Goal: Task Accomplishment & Management: Manage account settings

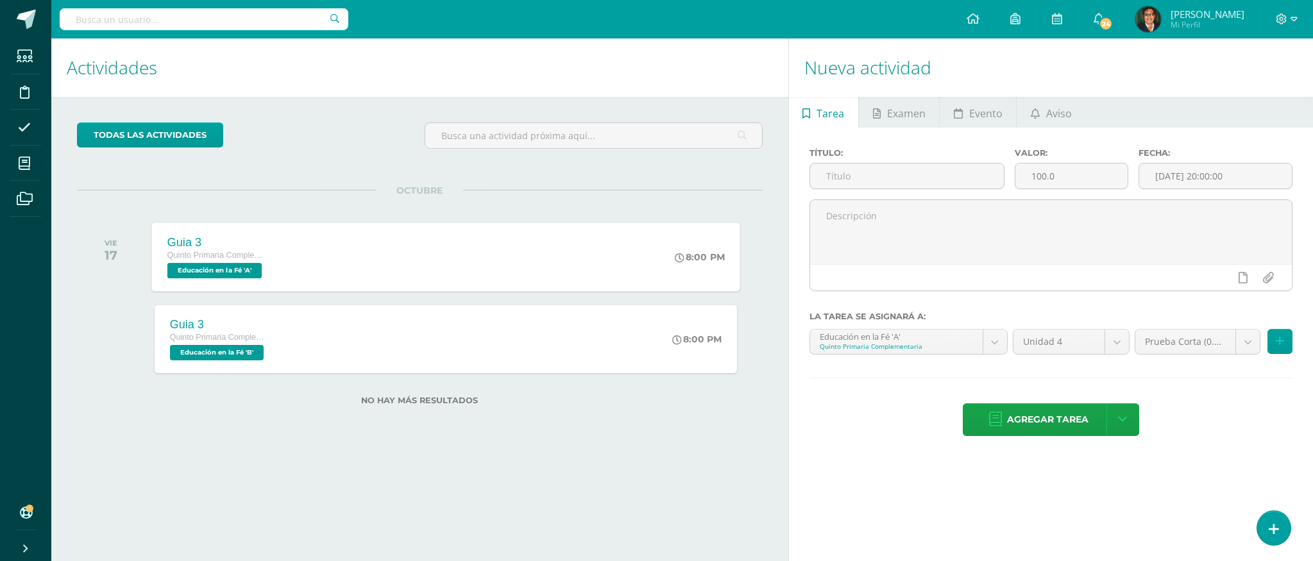
click at [232, 271] on span "Educación en la Fé 'A'" at bounding box center [214, 270] width 94 height 15
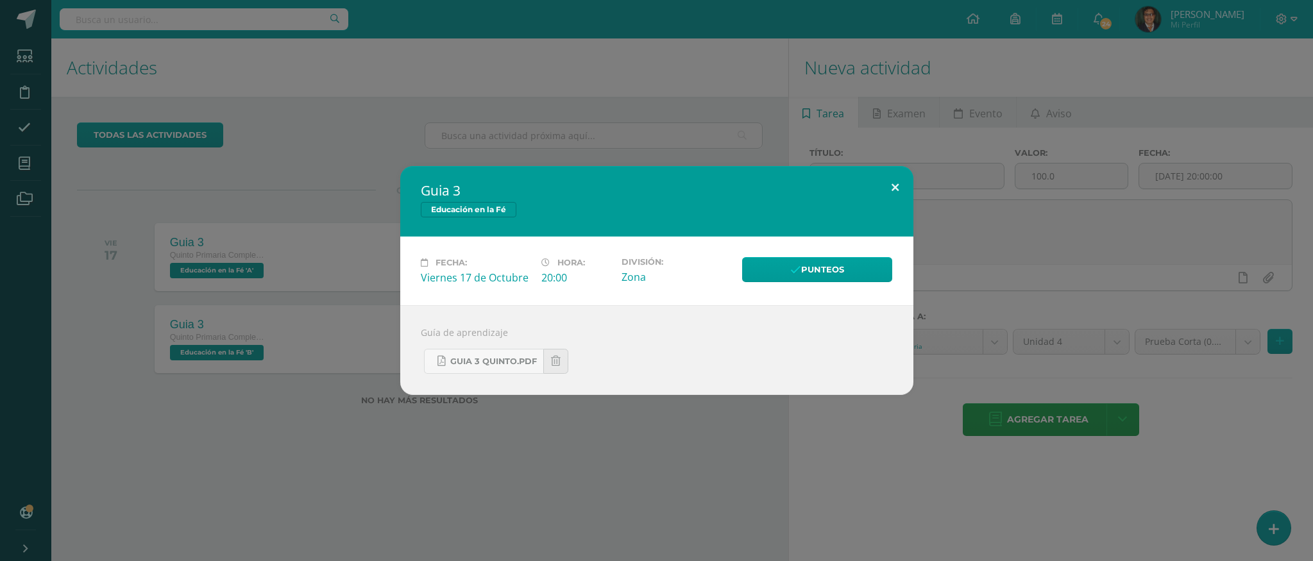
click at [897, 191] on button at bounding box center [895, 188] width 37 height 44
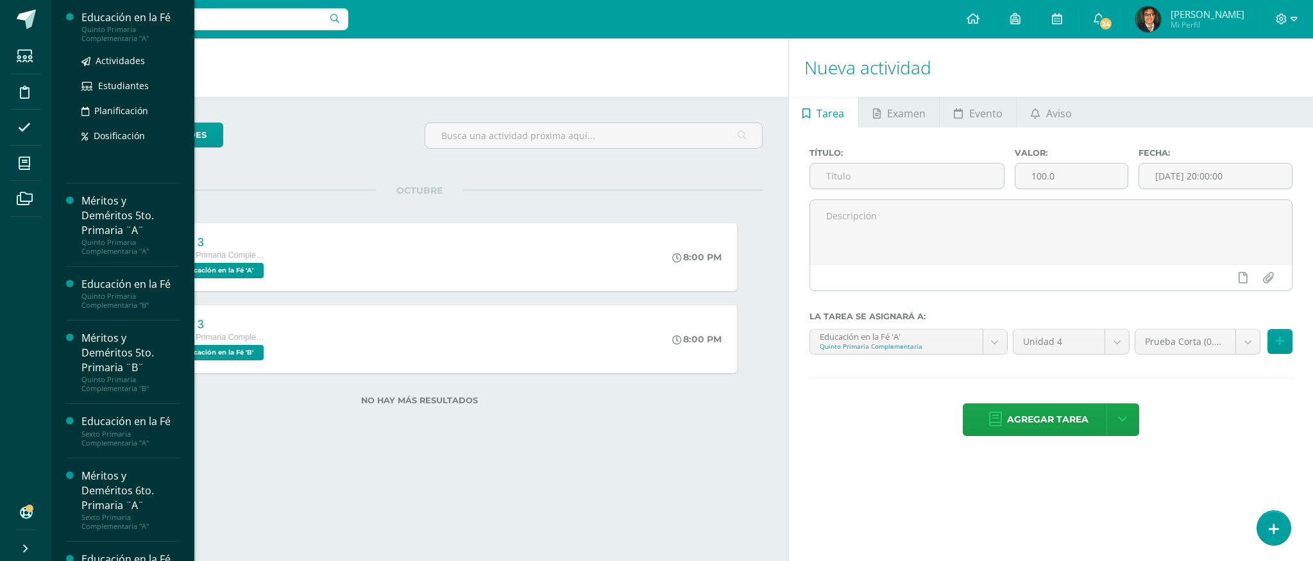
click at [137, 25] on div "Quinto Primaria Complementaria "A"" at bounding box center [130, 34] width 98 height 18
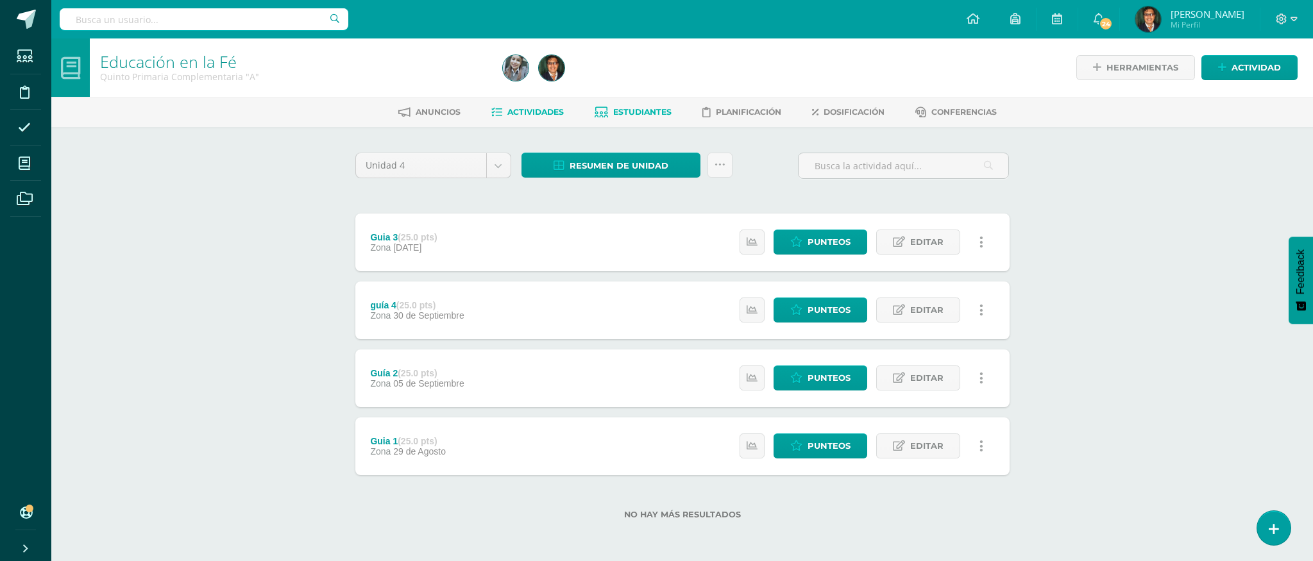
click at [654, 111] on span "Estudiantes" at bounding box center [642, 112] width 58 height 10
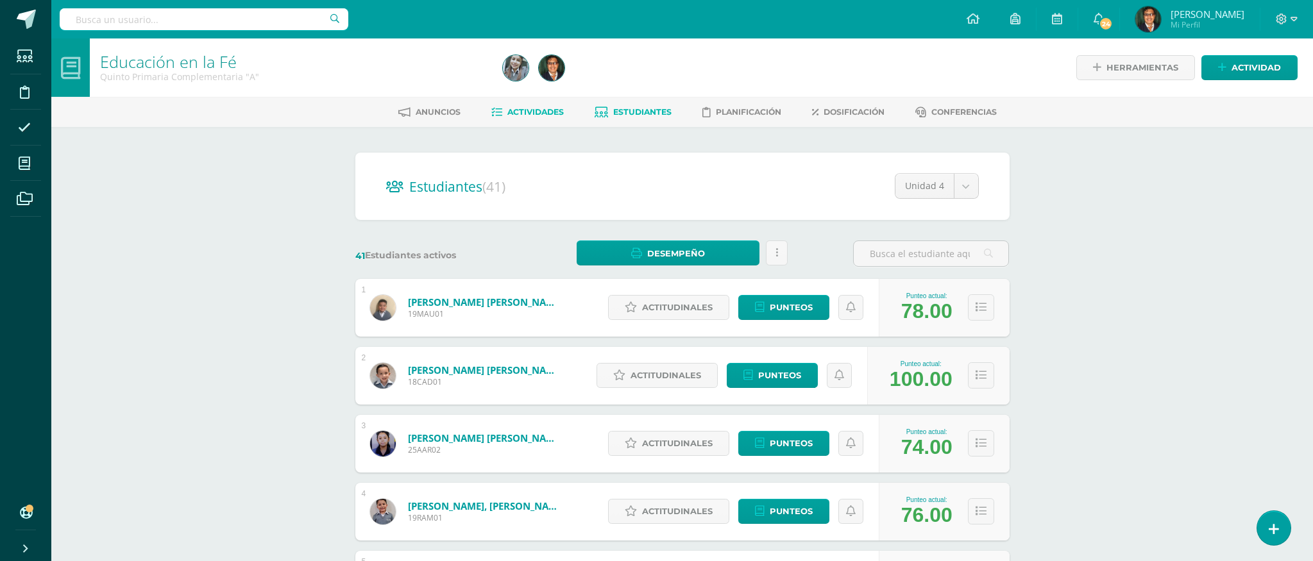
click at [548, 112] on span "Actividades" at bounding box center [535, 112] width 56 height 10
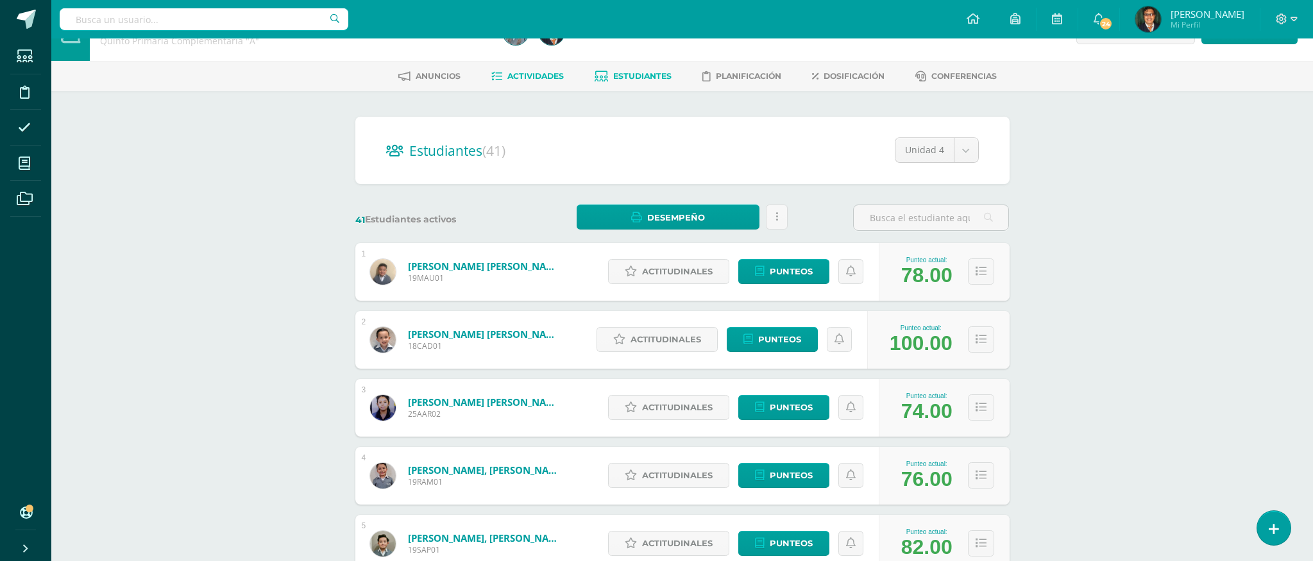
scroll to position [39, 0]
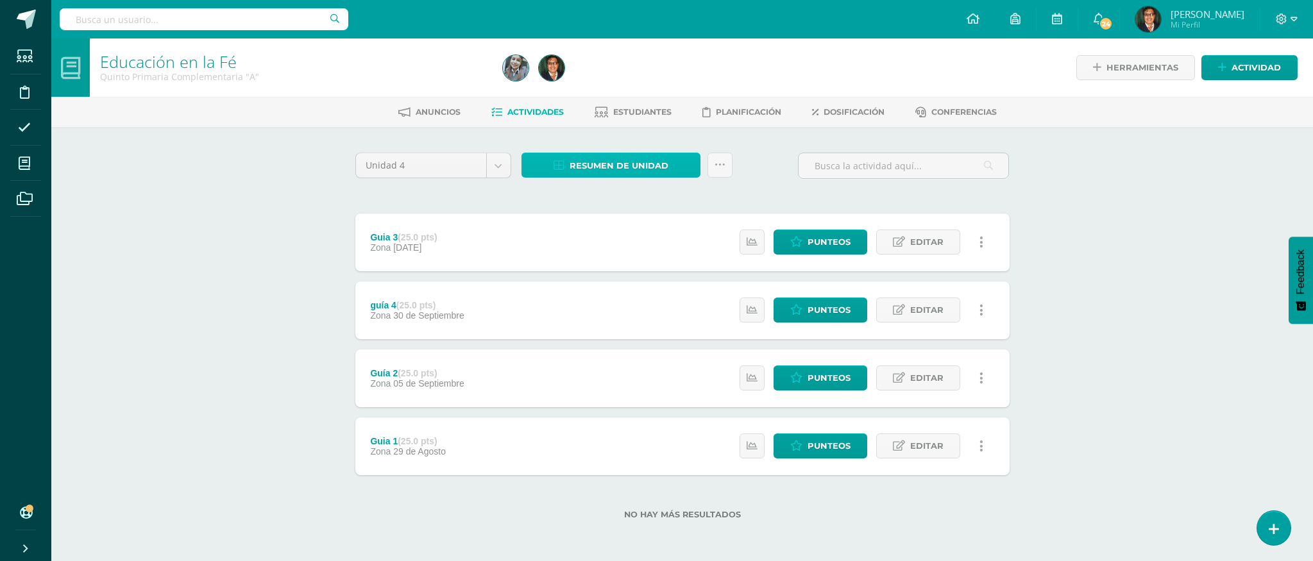
click at [688, 166] on link "Resumen de unidad" at bounding box center [611, 165] width 179 height 25
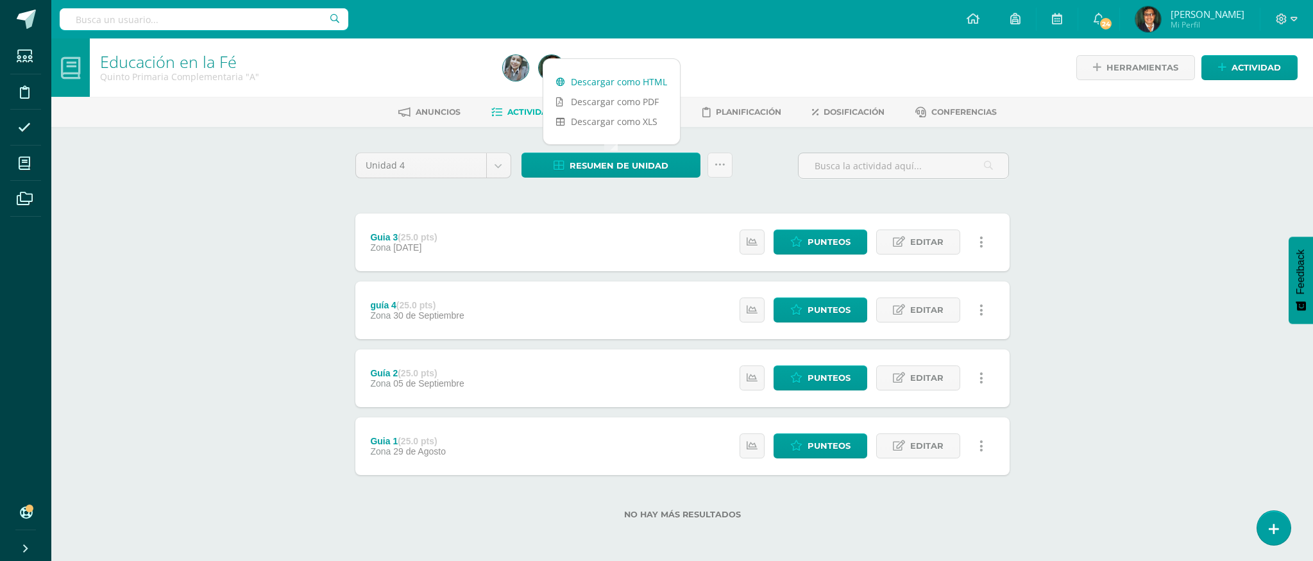
click at [647, 84] on link "Descargar como HTML" at bounding box center [611, 82] width 137 height 20
click at [645, 103] on link "Descargar como PDF" at bounding box center [611, 102] width 137 height 20
click at [717, 167] on icon at bounding box center [720, 165] width 11 height 11
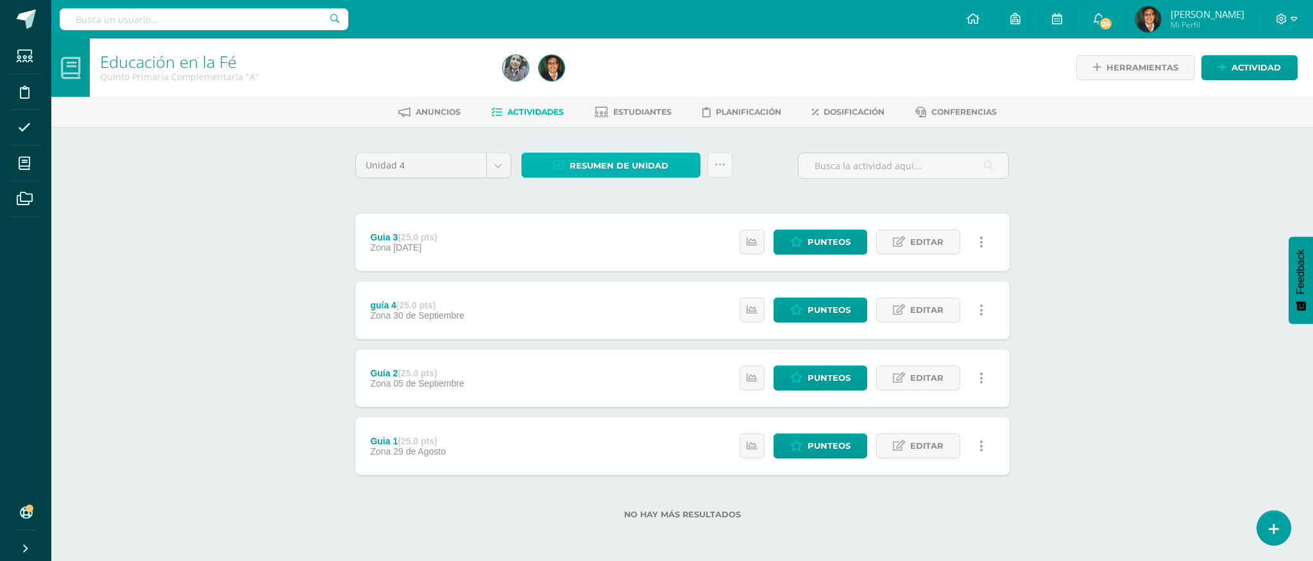
click at [685, 166] on link "Resumen de unidad" at bounding box center [611, 165] width 179 height 25
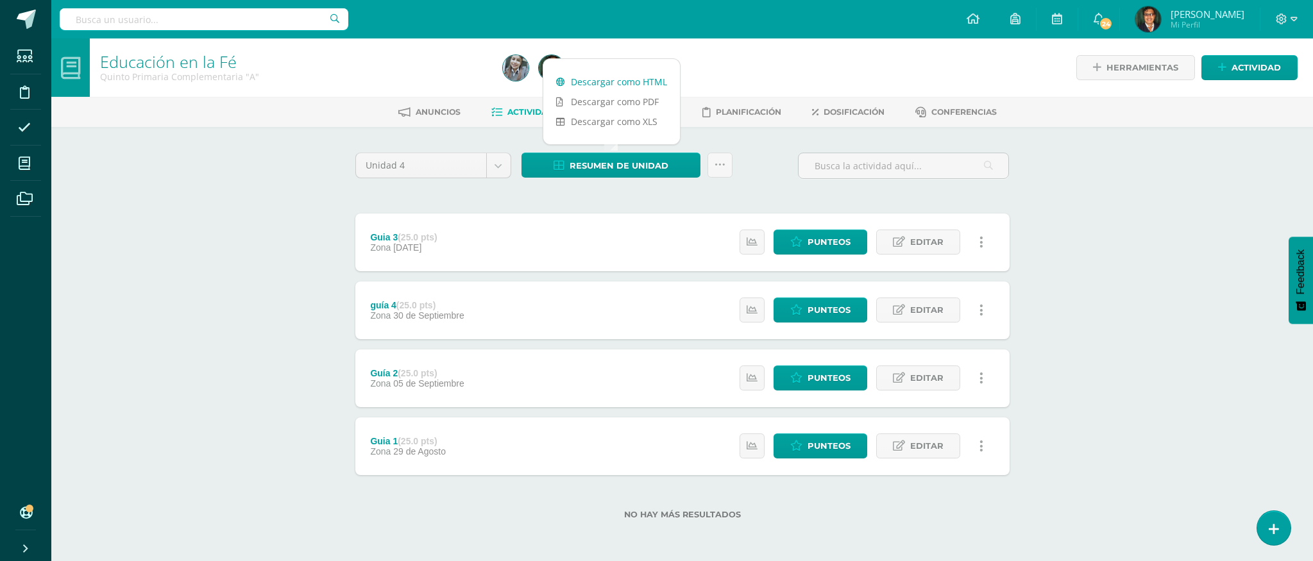
click at [627, 85] on link "Descargar como HTML" at bounding box center [611, 82] width 137 height 20
click at [530, 113] on span "Actividades" at bounding box center [535, 112] width 56 height 10
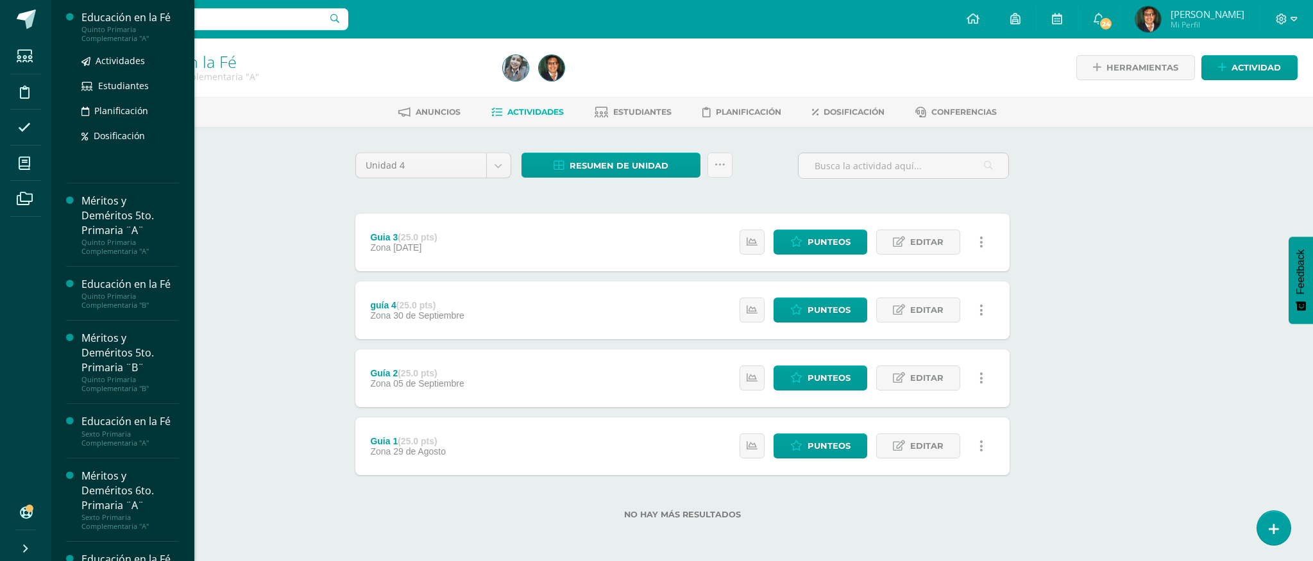
click at [141, 35] on div "Quinto Primaria Complementaria "A"" at bounding box center [130, 34] width 98 height 18
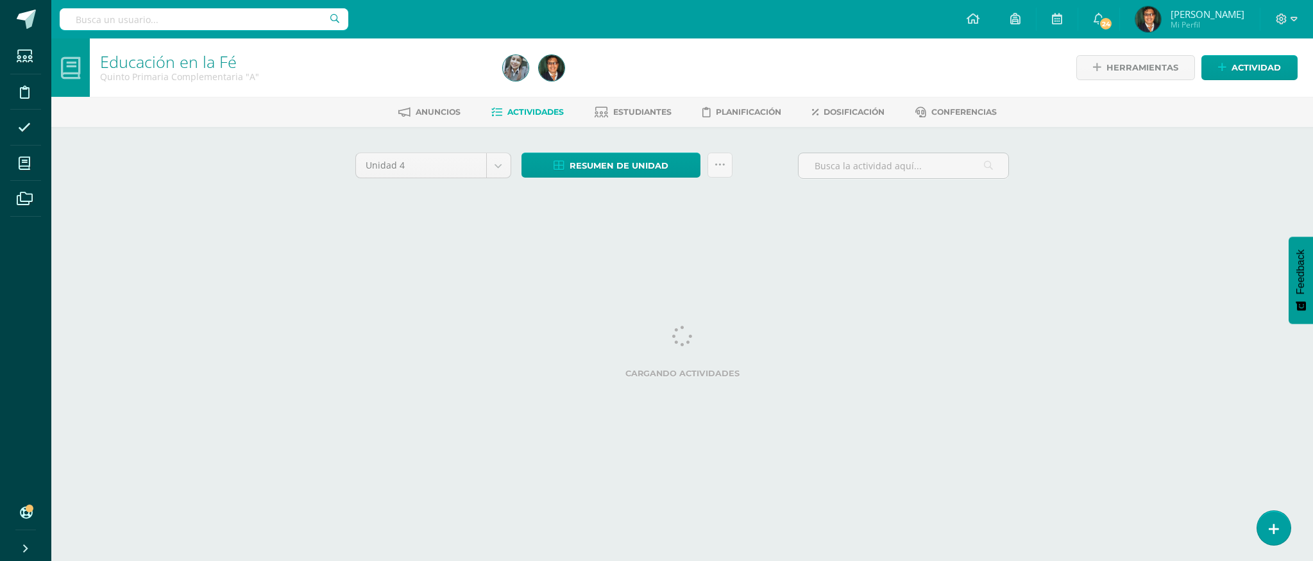
click at [536, 110] on span "Actividades" at bounding box center [535, 112] width 56 height 10
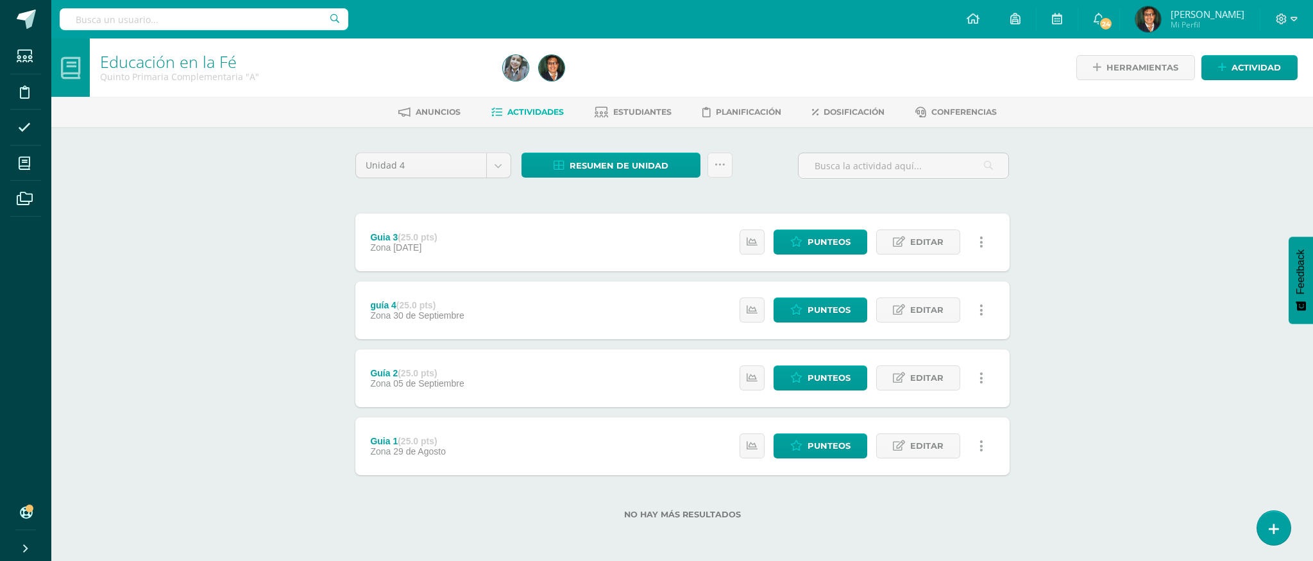
click at [537, 114] on span "Actividades" at bounding box center [535, 112] width 56 height 10
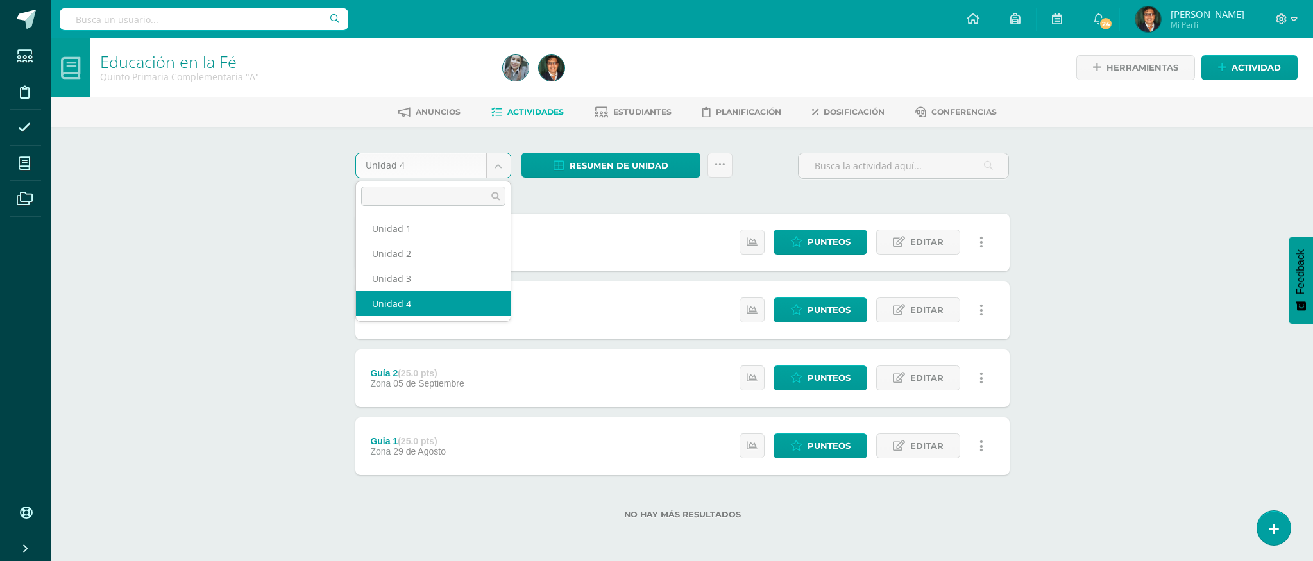
click at [502, 172] on body "Estudiantes Disciplina Asistencia Mis cursos Archivos Soporte Ayuda Reportar un…" at bounding box center [656, 280] width 1313 height 561
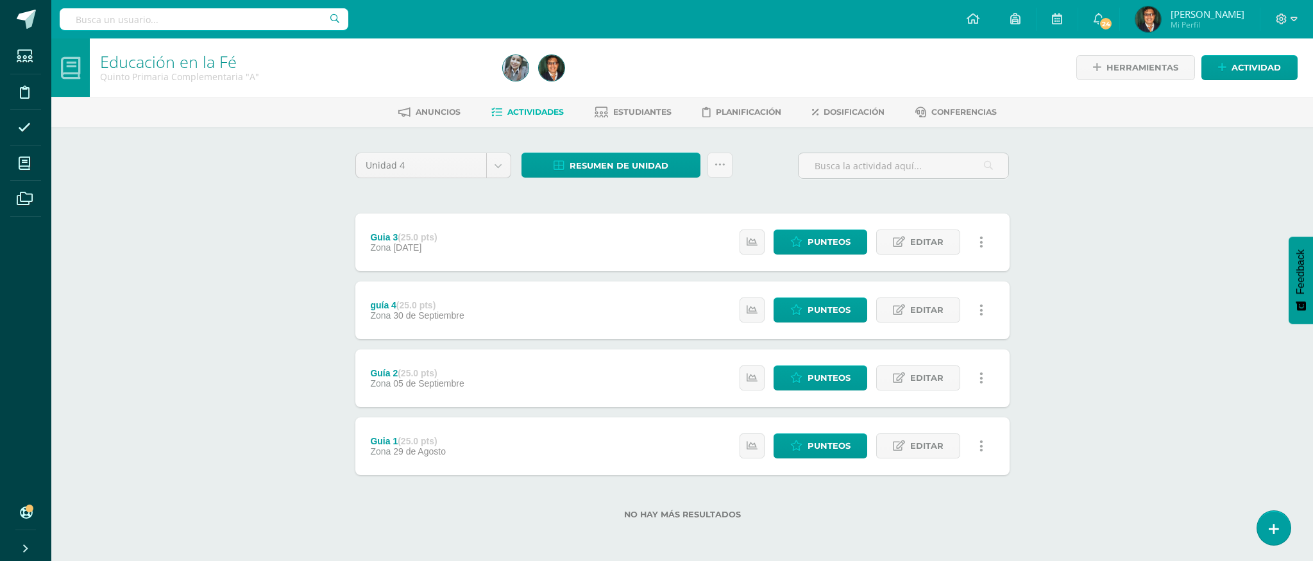
click at [502, 172] on body "Estudiantes Disciplina Asistencia Mis cursos Archivos Soporte Ayuda Reportar un…" at bounding box center [656, 280] width 1313 height 561
click at [541, 107] on span "Actividades" at bounding box center [535, 112] width 56 height 10
click at [853, 116] on span "Dosificación" at bounding box center [854, 112] width 61 height 10
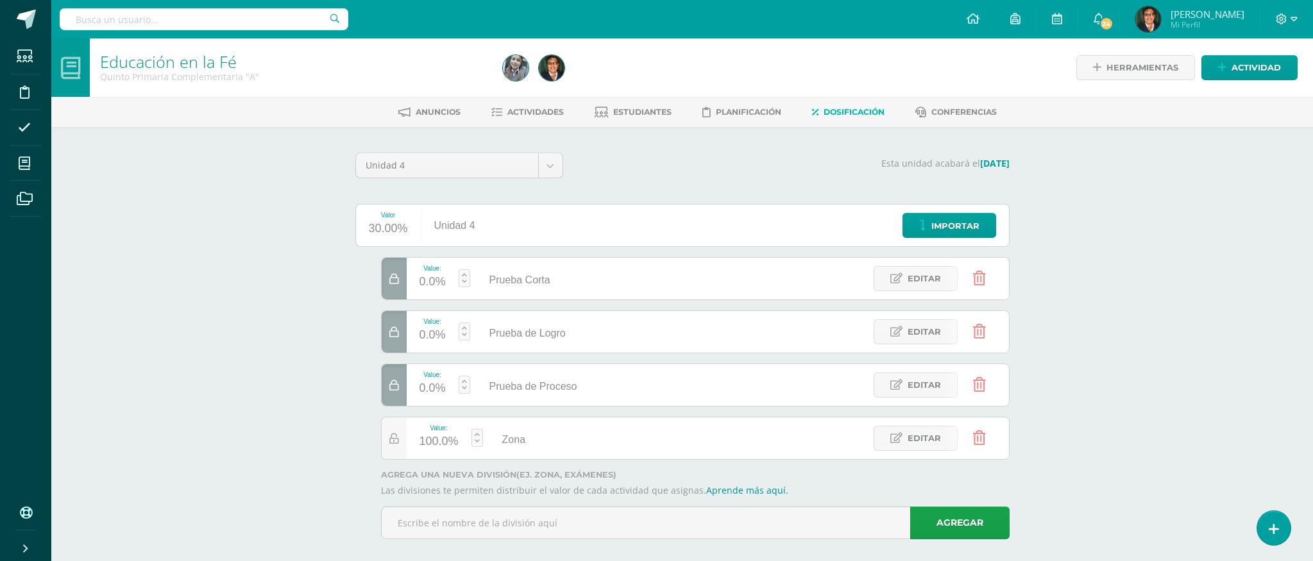
click at [789, 112] on ul "Anuncios Actividades Estudiantes Planificación Dosificación Conferencias" at bounding box center [698, 111] width 1262 height 21
click at [754, 110] on span "Planificación" at bounding box center [748, 112] width 65 height 10
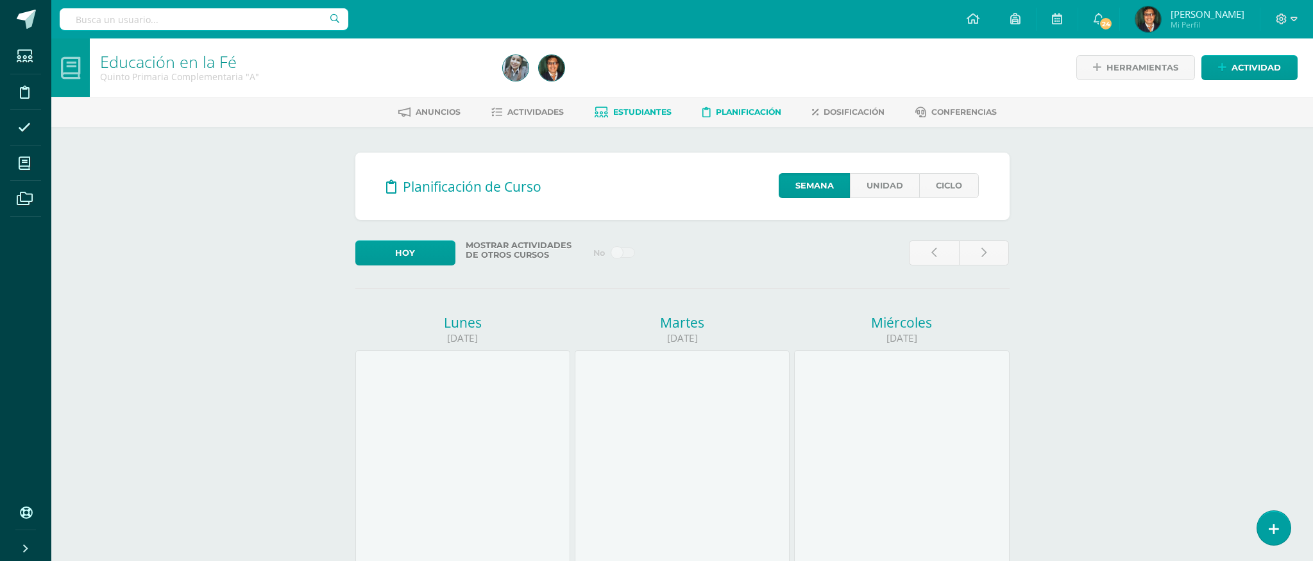
click at [642, 108] on span "Estudiantes" at bounding box center [642, 112] width 58 height 10
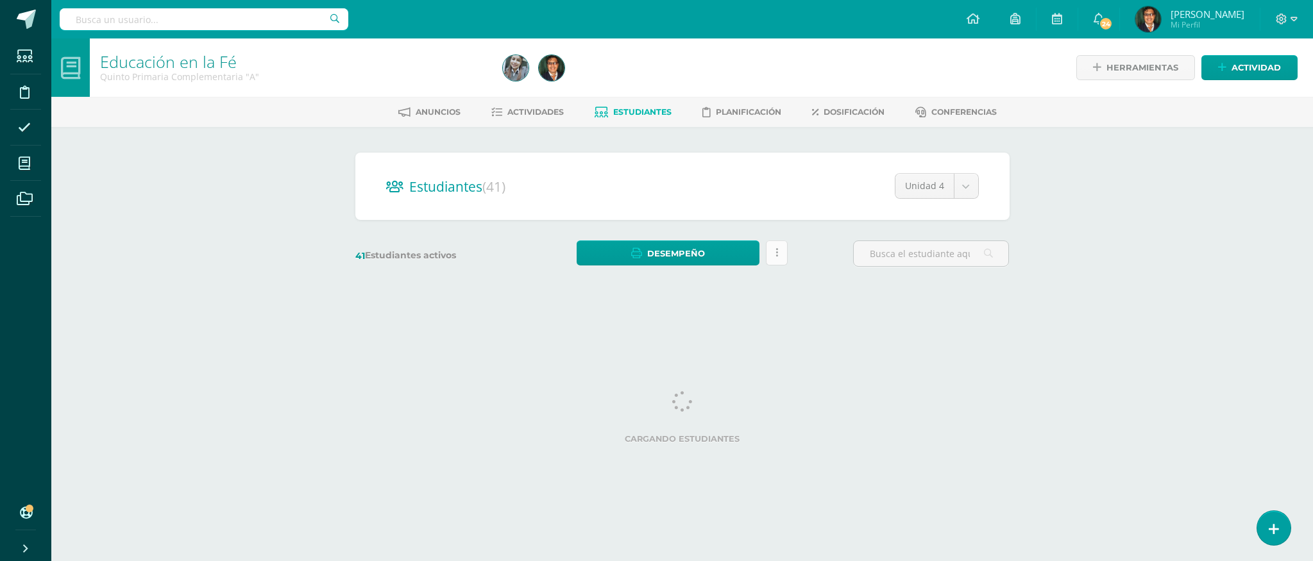
click at [777, 250] on icon at bounding box center [777, 253] width 3 height 11
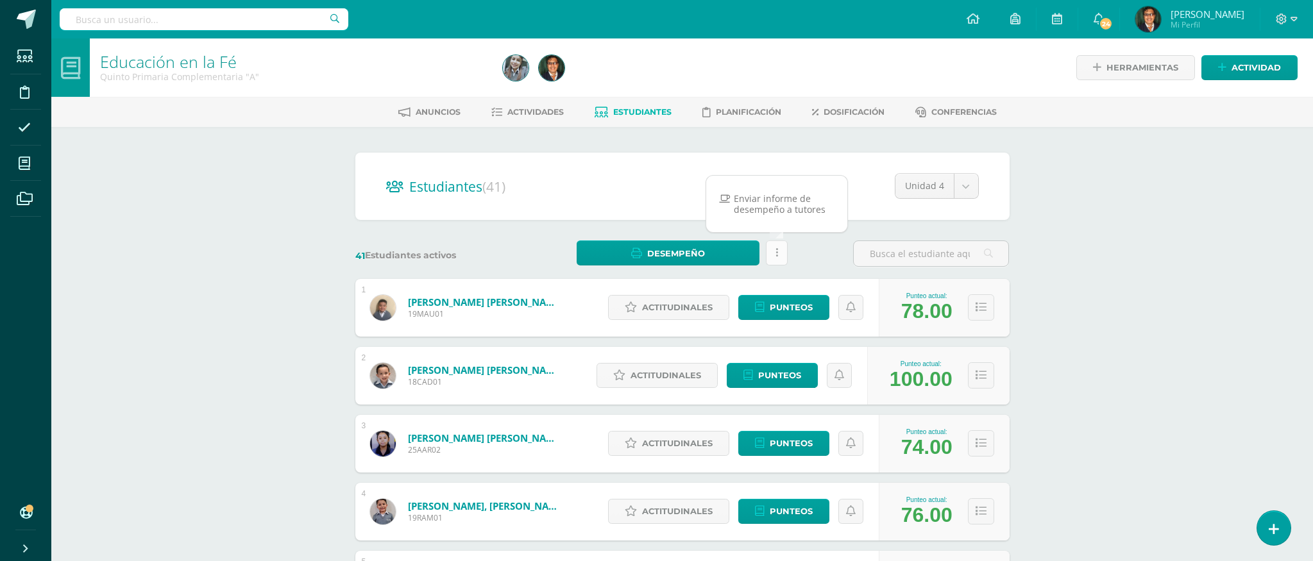
click at [777, 251] on icon at bounding box center [777, 253] width 3 height 11
click at [549, 110] on span "Actividades" at bounding box center [535, 112] width 56 height 10
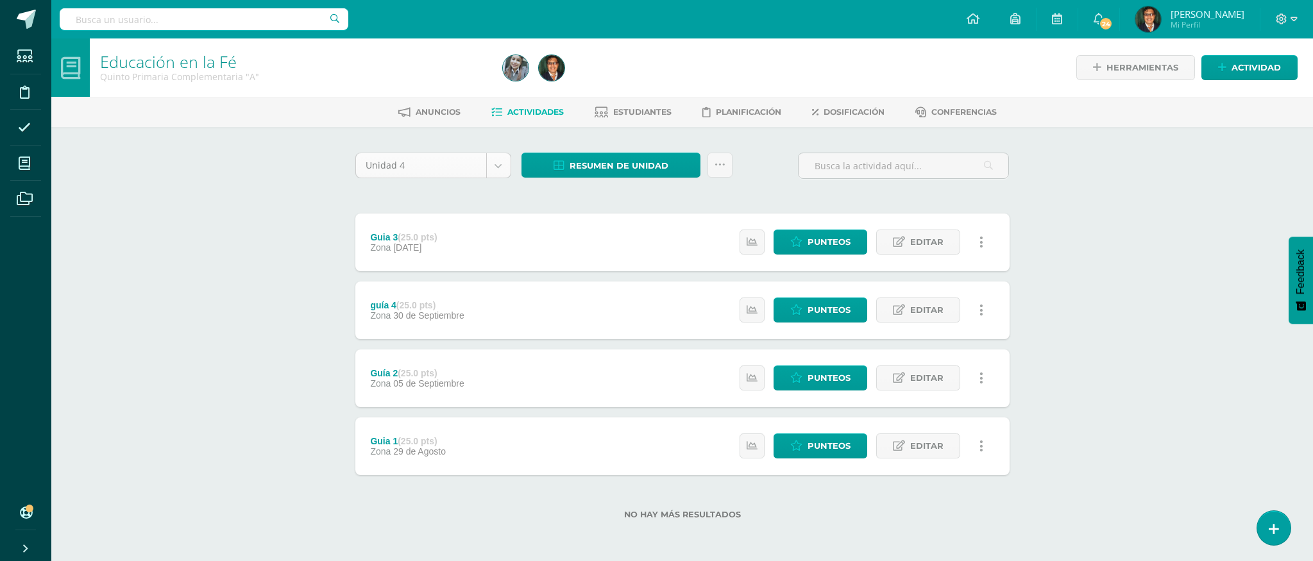
click at [499, 169] on body "Estudiantes Disciplina Asistencia Mis cursos Archivos Soporte Ayuda Reportar un…" at bounding box center [656, 280] width 1313 height 561
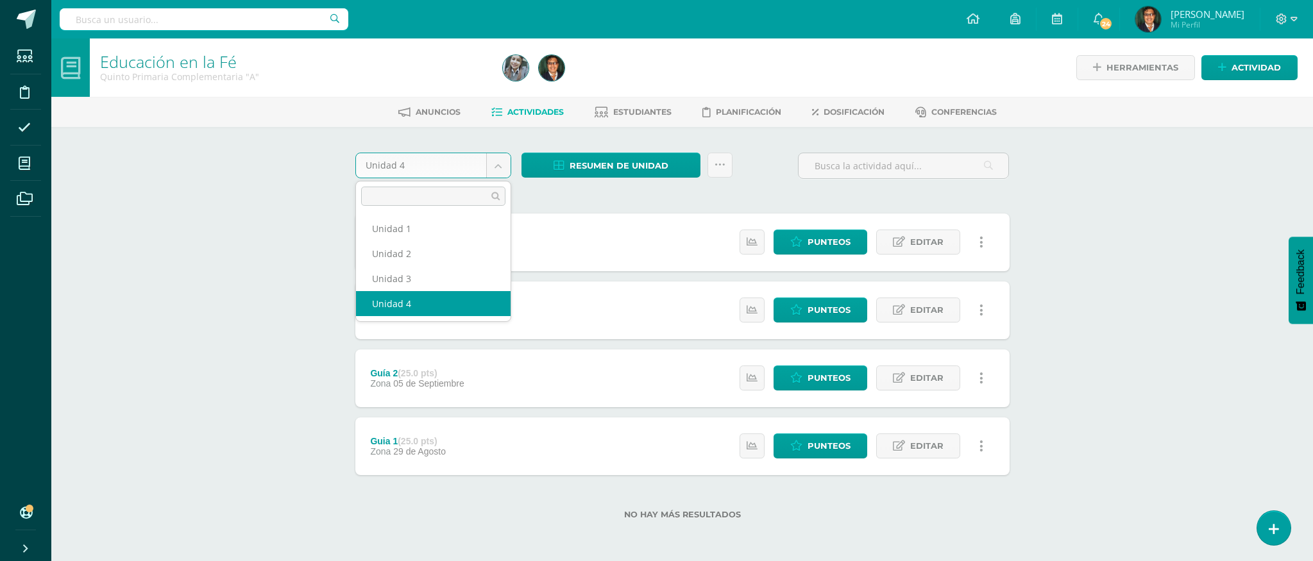
click at [499, 169] on body "Estudiantes Disciplina Asistencia Mis cursos Archivos Soporte Ayuda Reportar un…" at bounding box center [656, 280] width 1313 height 561
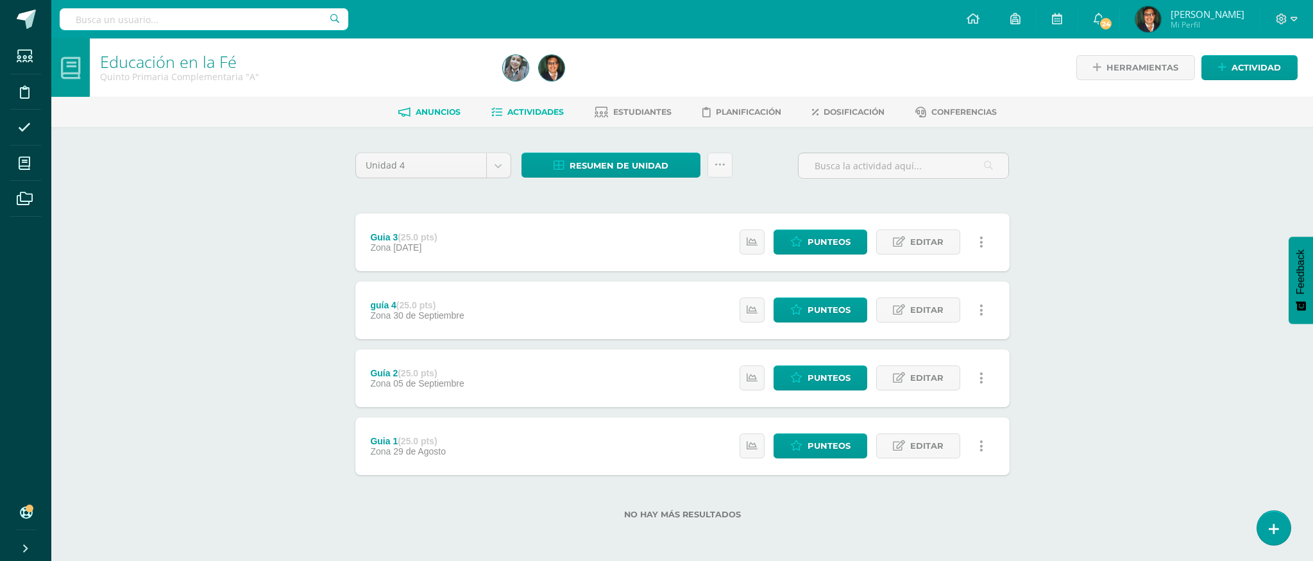
click at [417, 108] on span "Anuncios" at bounding box center [438, 112] width 45 height 10
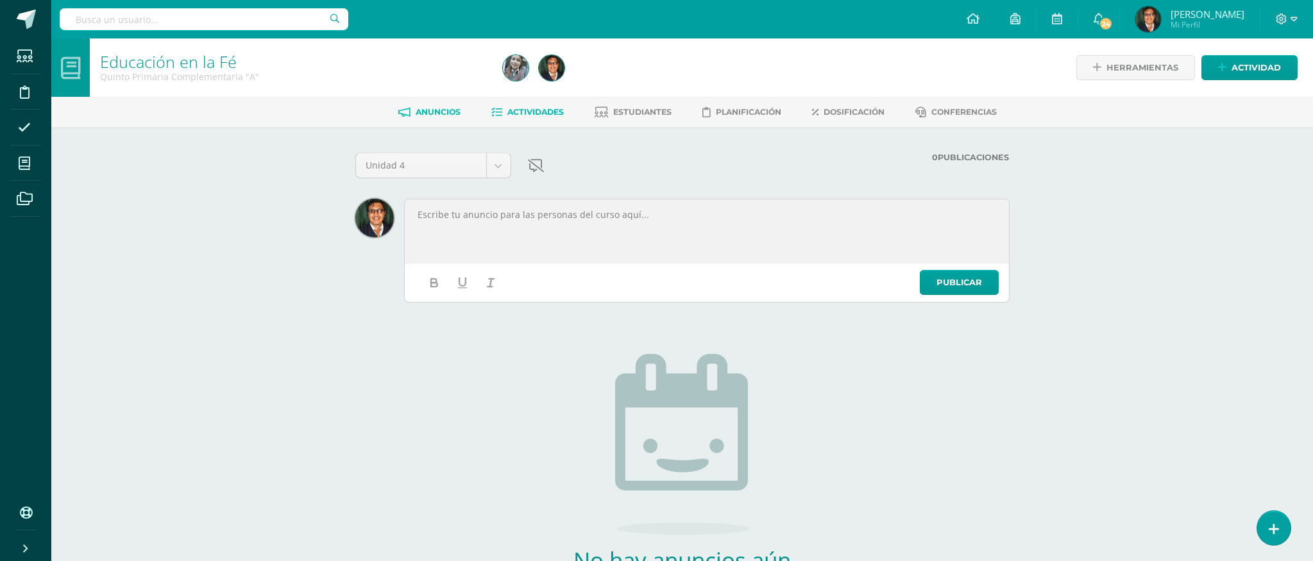
click at [552, 108] on span "Actividades" at bounding box center [535, 112] width 56 height 10
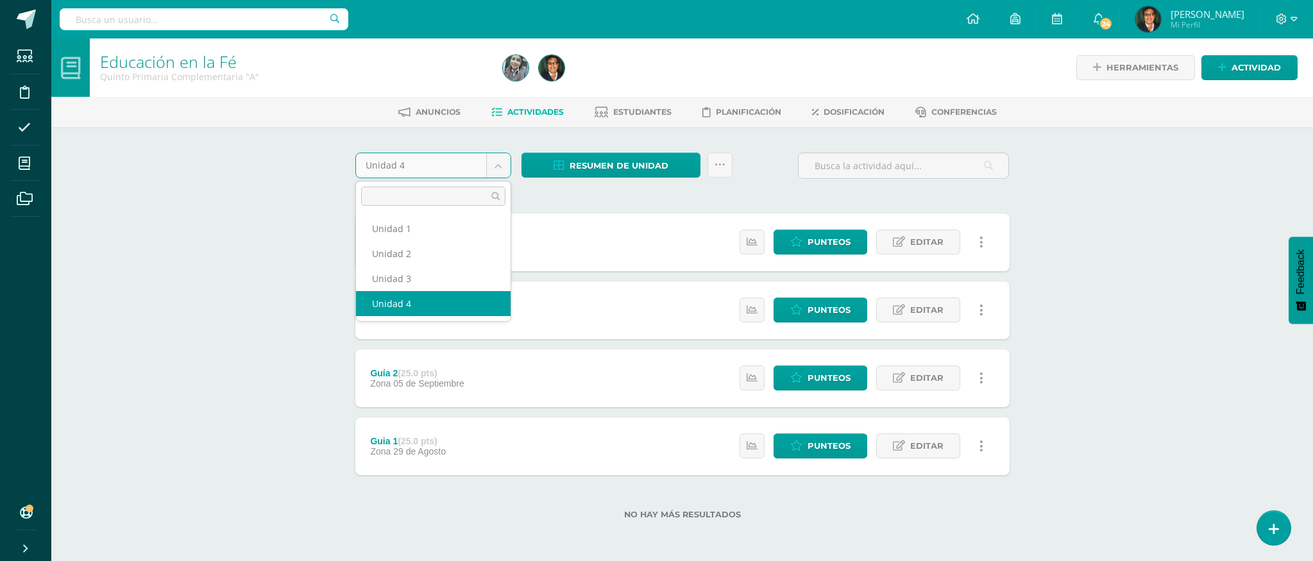
click at [495, 164] on body "Estudiantes Disciplina Asistencia Mis cursos Archivos Soporte Ayuda Reportar un…" at bounding box center [656, 280] width 1313 height 561
click at [493, 196] on input "text" at bounding box center [433, 196] width 144 height 19
type input "1234"
click at [554, 199] on body "Estudiantes Disciplina Asistencia Mis cursos Archivos Soporte Ayuda Reportar un…" at bounding box center [656, 280] width 1313 height 561
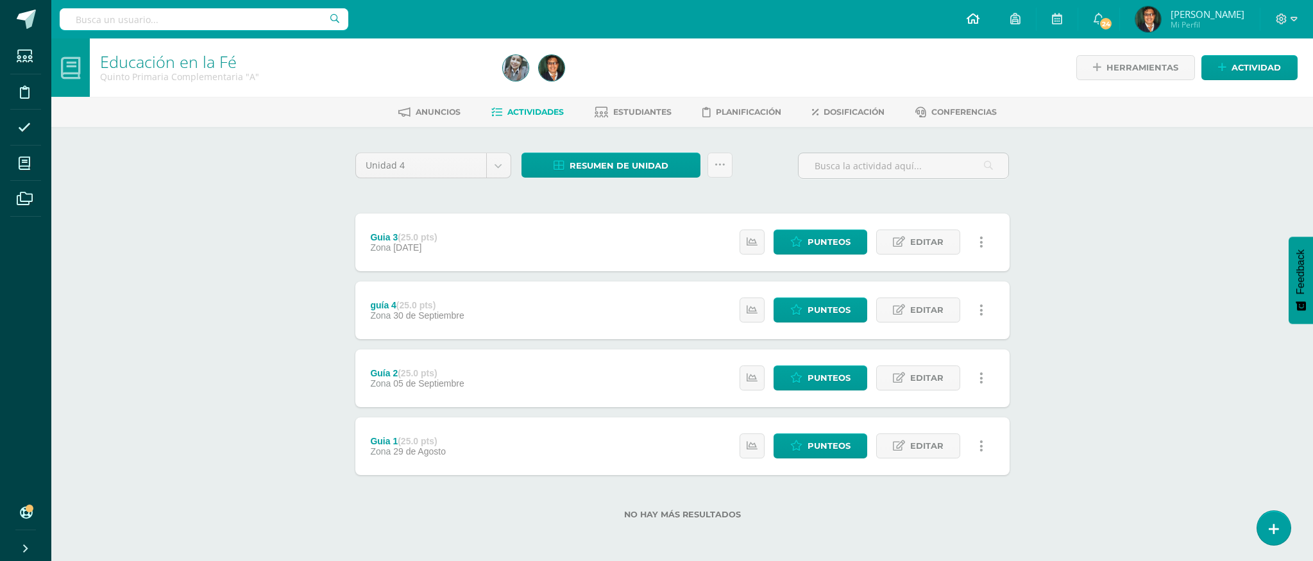
click at [980, 15] on link at bounding box center [973, 19] width 44 height 38
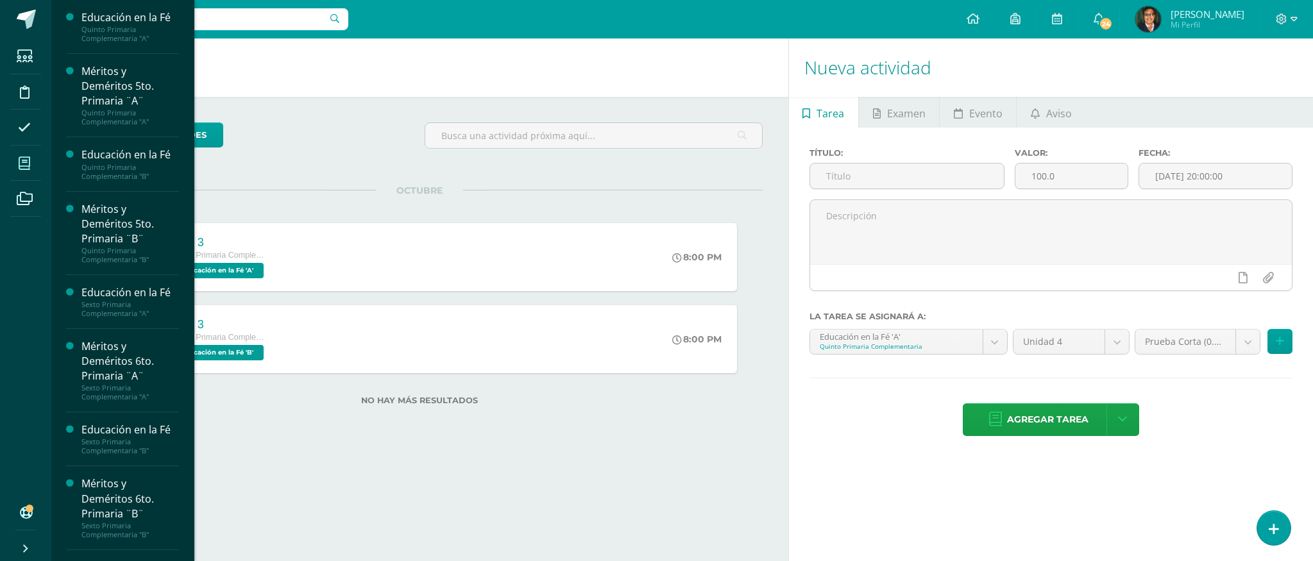
click at [24, 166] on icon at bounding box center [25, 163] width 12 height 13
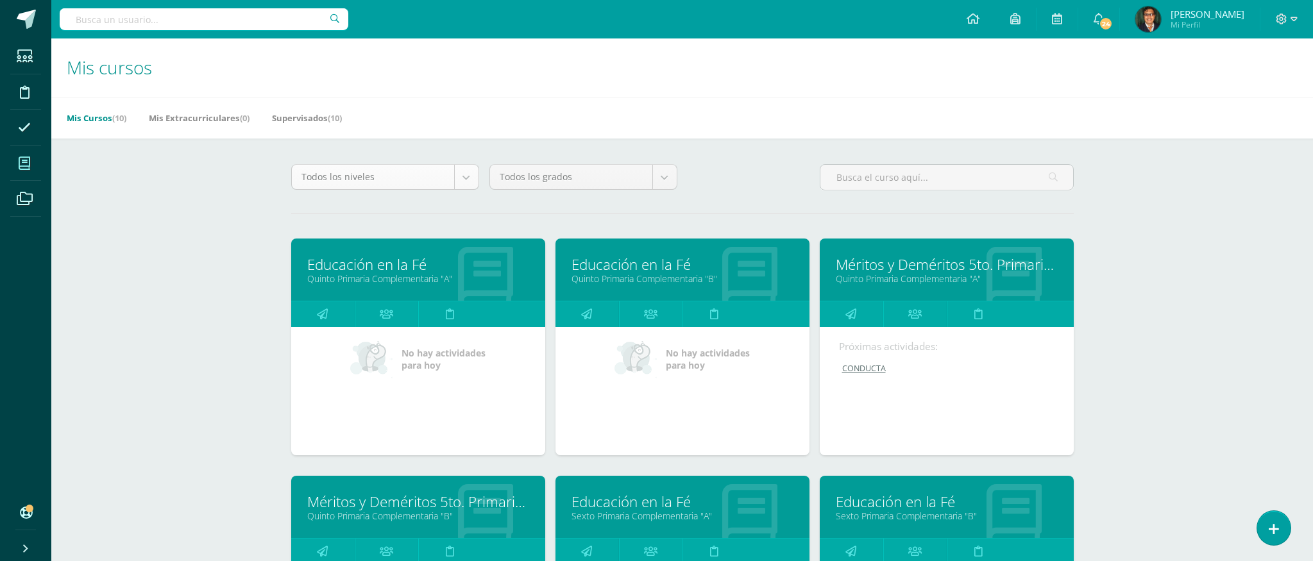
click at [475, 180] on body "Estudiantes Disciplina Asistencia Mis cursos Archivos Soporte Ayuda Reportar un…" at bounding box center [656, 516] width 1313 height 1032
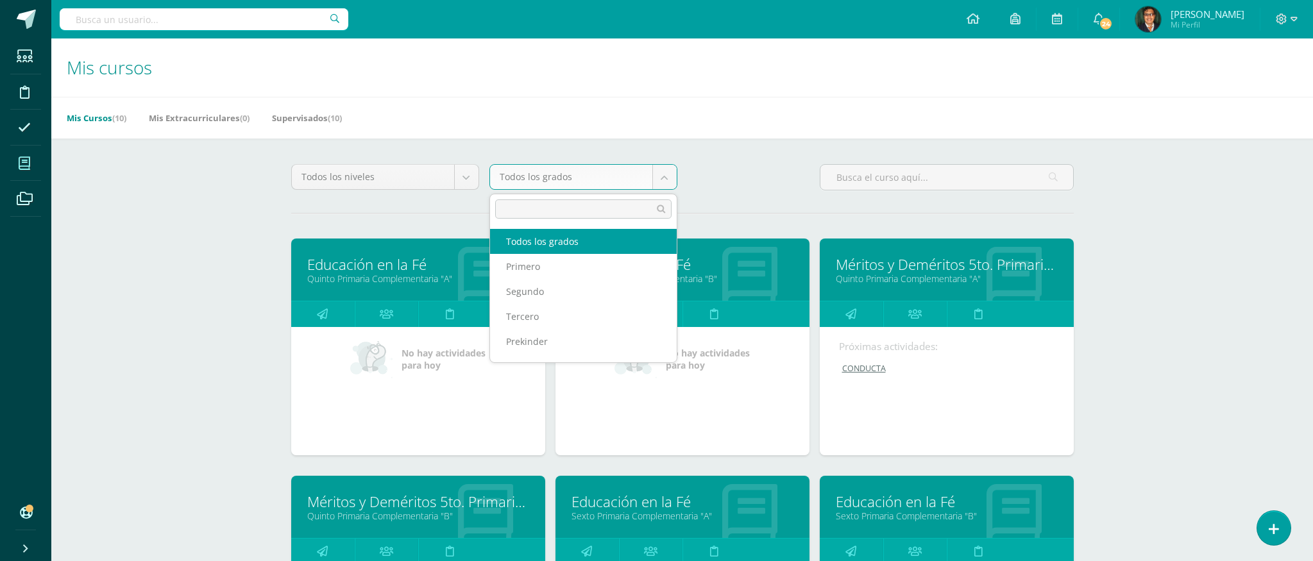
click at [665, 179] on body "Estudiantes Disciplina Asistencia Mis cursos Archivos Soporte Ayuda Reportar un…" at bounding box center [656, 516] width 1313 height 1032
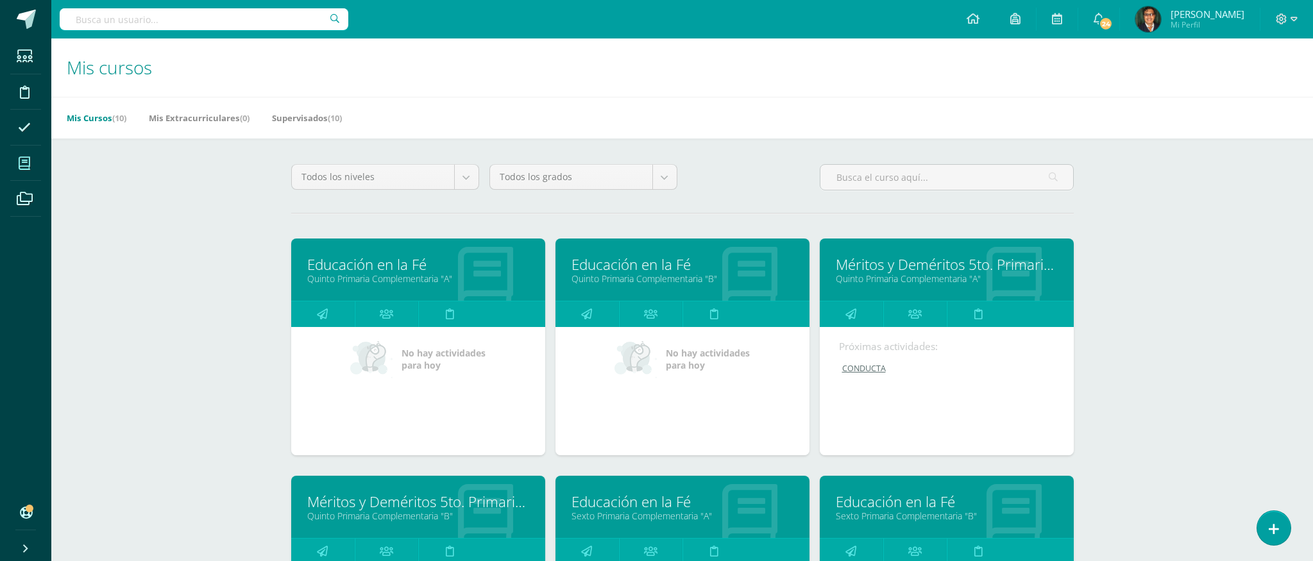
click at [664, 180] on body "Estudiantes Disciplina Asistencia Mis cursos Archivos Soporte Ayuda Reportar un…" at bounding box center [656, 516] width 1313 height 1032
click at [678, 277] on link "Quinto Primaria Complementaria "B"" at bounding box center [683, 279] width 222 height 12
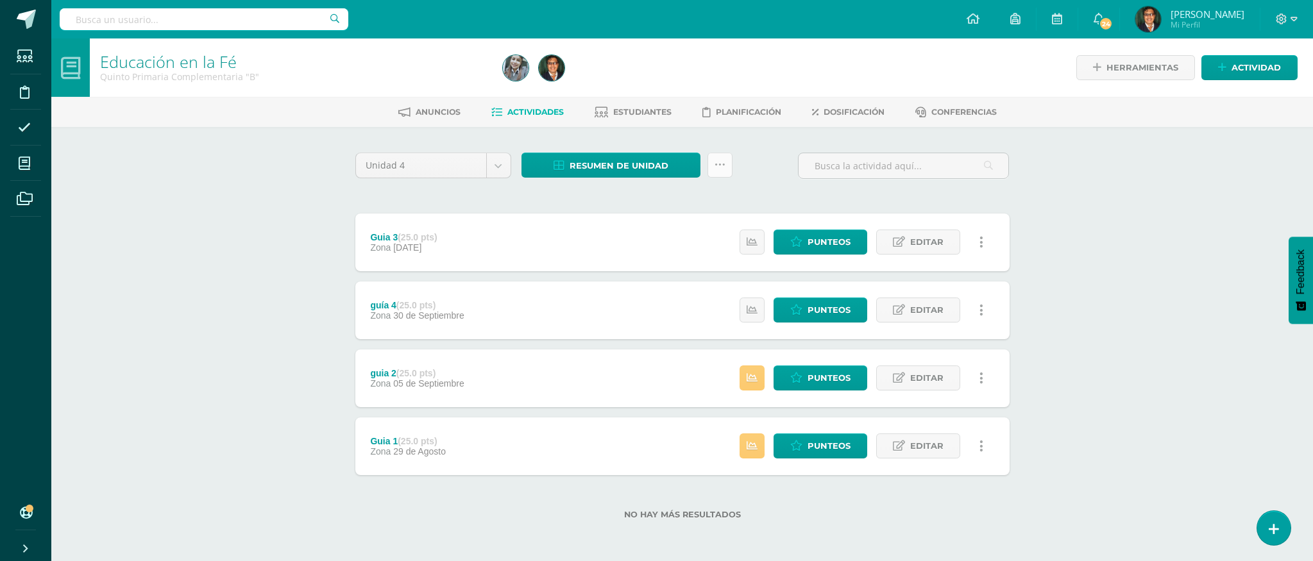
click at [725, 166] on link at bounding box center [720, 165] width 25 height 25
click at [649, 164] on span "Resumen de unidad" at bounding box center [619, 166] width 99 height 24
click at [649, 89] on link "Descargar como HTML" at bounding box center [611, 82] width 137 height 20
click at [763, 185] on div "Unidad 4 Unidad 1 Unidad 2 Unidad 3 Unidad 4 Resumen de unidad ¿Estás seguro qu…" at bounding box center [682, 171] width 665 height 37
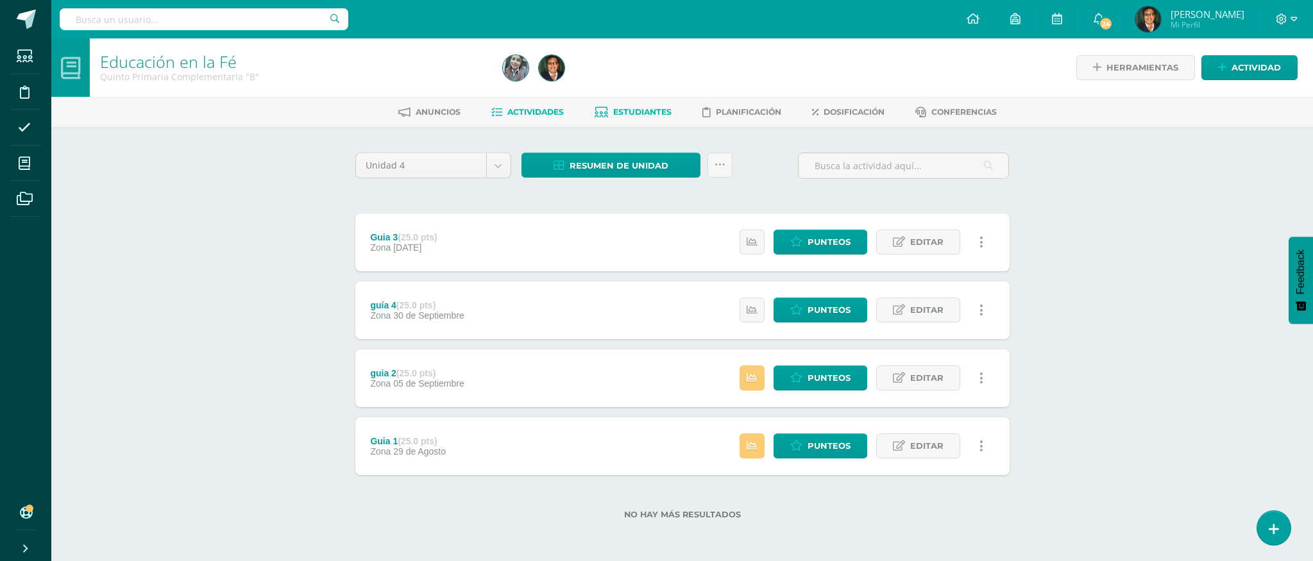
click at [654, 110] on span "Estudiantes" at bounding box center [642, 112] width 58 height 10
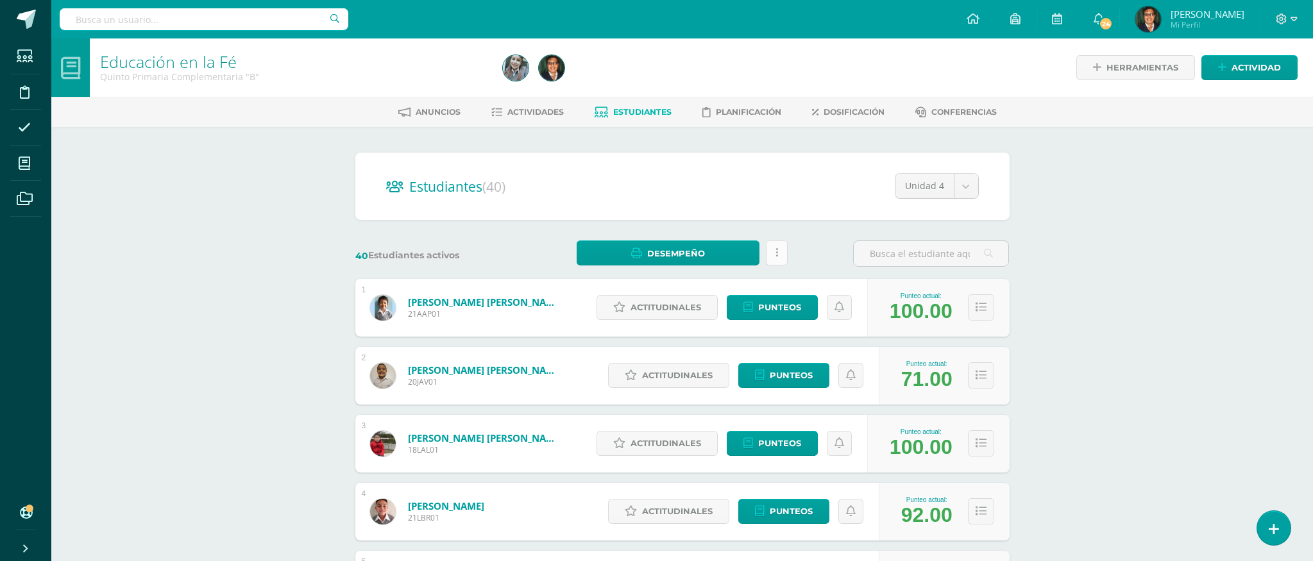
click at [771, 248] on link at bounding box center [777, 253] width 22 height 25
click at [773, 248] on link at bounding box center [777, 253] width 22 height 25
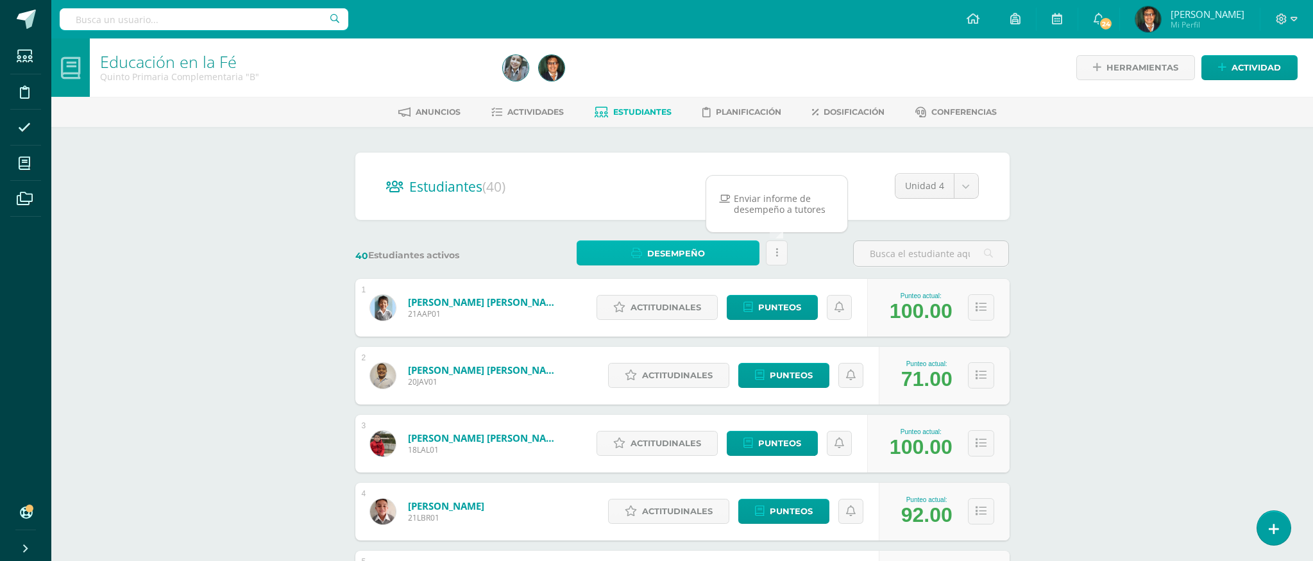
click at [724, 250] on link "Desempeño" at bounding box center [668, 253] width 183 height 25
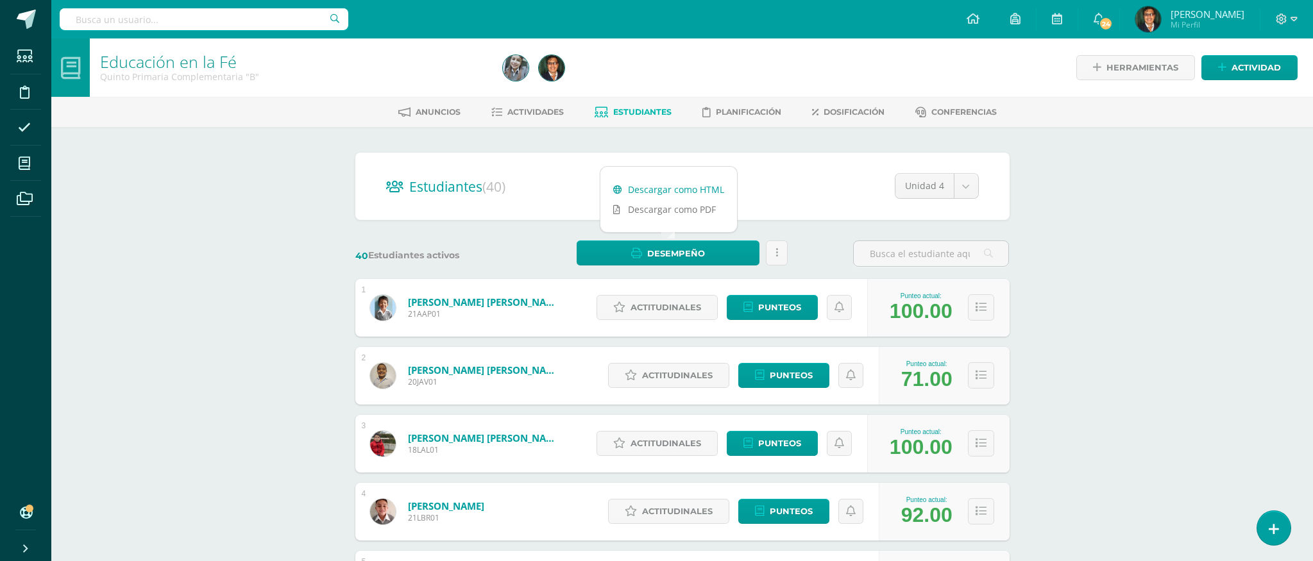
click at [704, 193] on link "Descargar como HTML" at bounding box center [669, 190] width 137 height 20
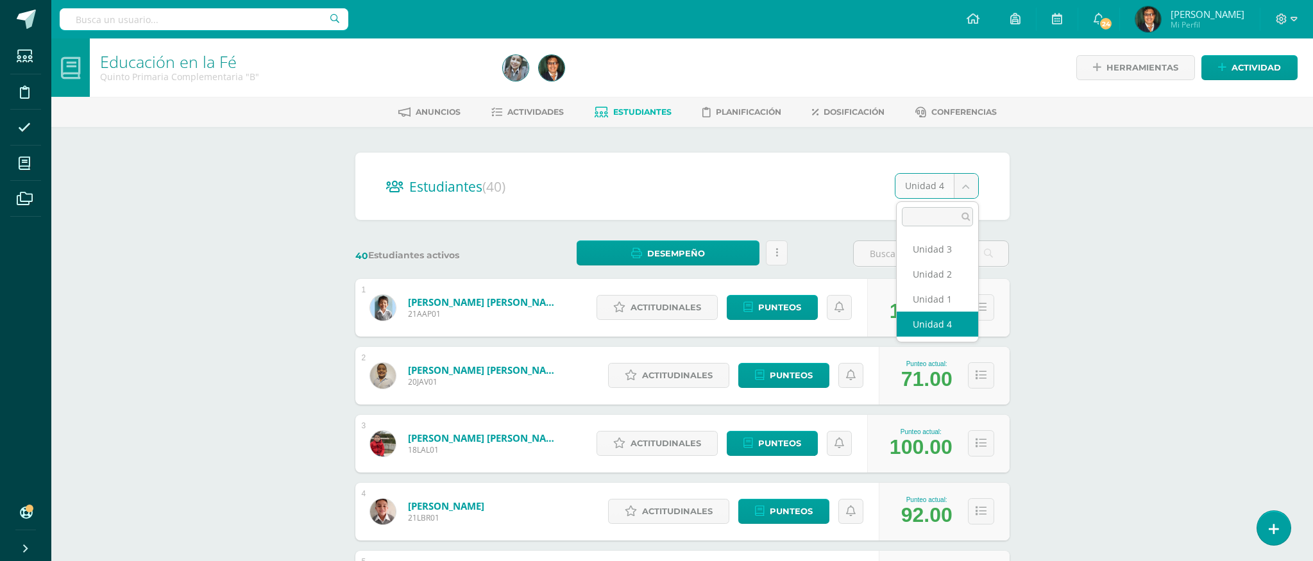
click at [967, 188] on body "Estudiantes Disciplina Asistencia Mis cursos Archivos Soporte Ayuda Reportar un…" at bounding box center [656, 515] width 1313 height 1030
drag, startPoint x: 639, startPoint y: 112, endPoint x: 494, endPoint y: 109, distance: 145.0
click at [639, 112] on span "Estudiantes" at bounding box center [642, 112] width 58 height 10
click at [518, 112] on span "Actividades" at bounding box center [535, 112] width 56 height 10
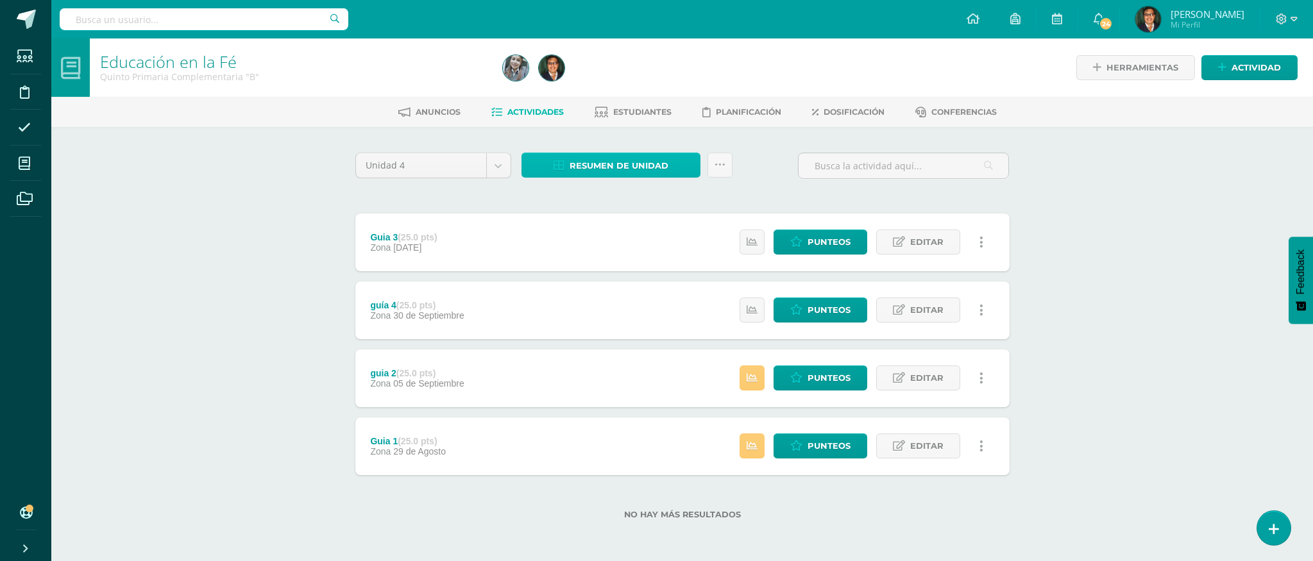
click at [560, 168] on icon at bounding box center [559, 165] width 11 height 11
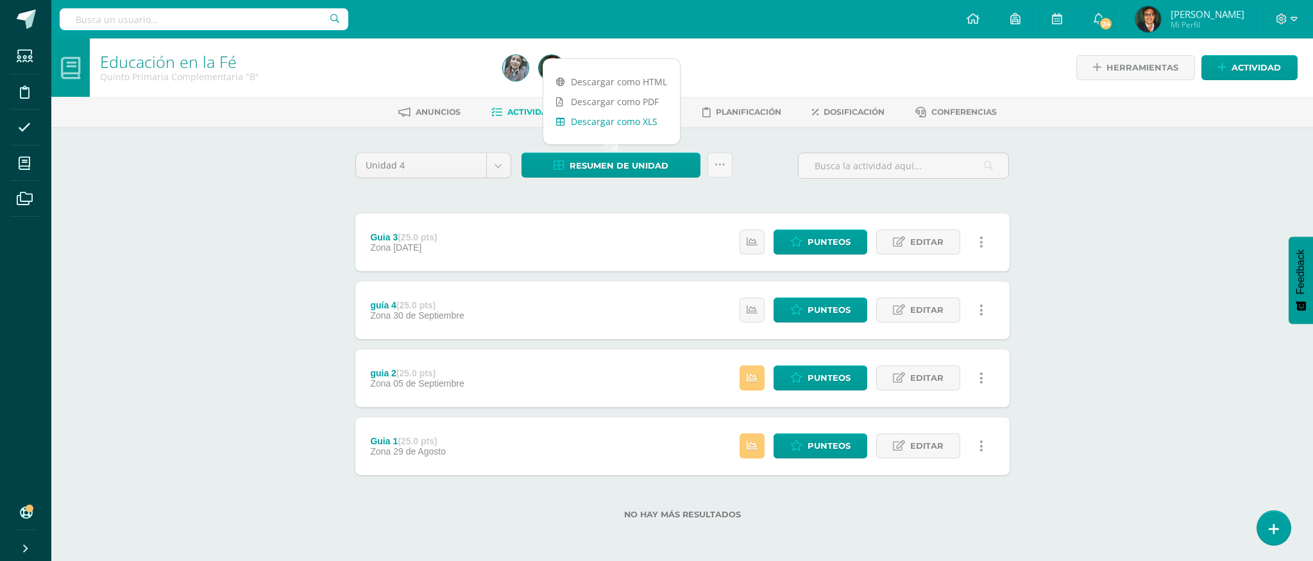
click at [636, 123] on link "Descargar como XLS" at bounding box center [611, 122] width 137 height 20
click at [647, 79] on link "Descargar como HTML" at bounding box center [611, 82] width 137 height 20
click at [754, 168] on div "Unidad 4 Unidad 1 Unidad 2 Unidad 3 Unidad 4 Resumen de unidad Subir actividade…" at bounding box center [682, 171] width 665 height 37
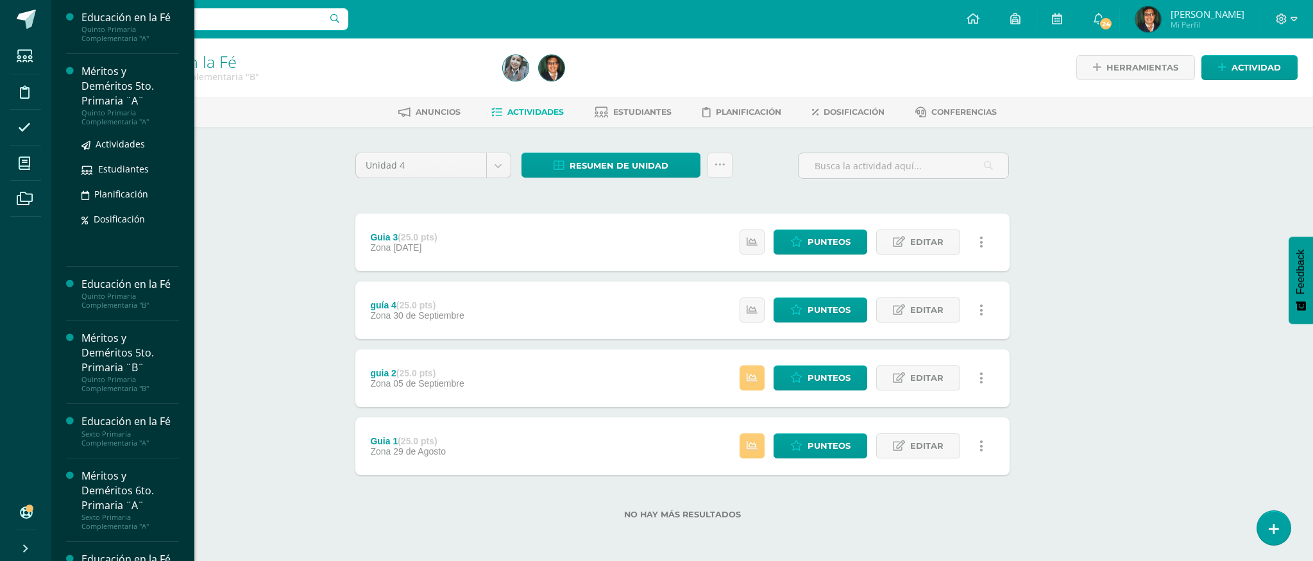
click at [122, 103] on div "Méritos y Deméritos 5to. Primaria ¨A¨" at bounding box center [130, 86] width 98 height 44
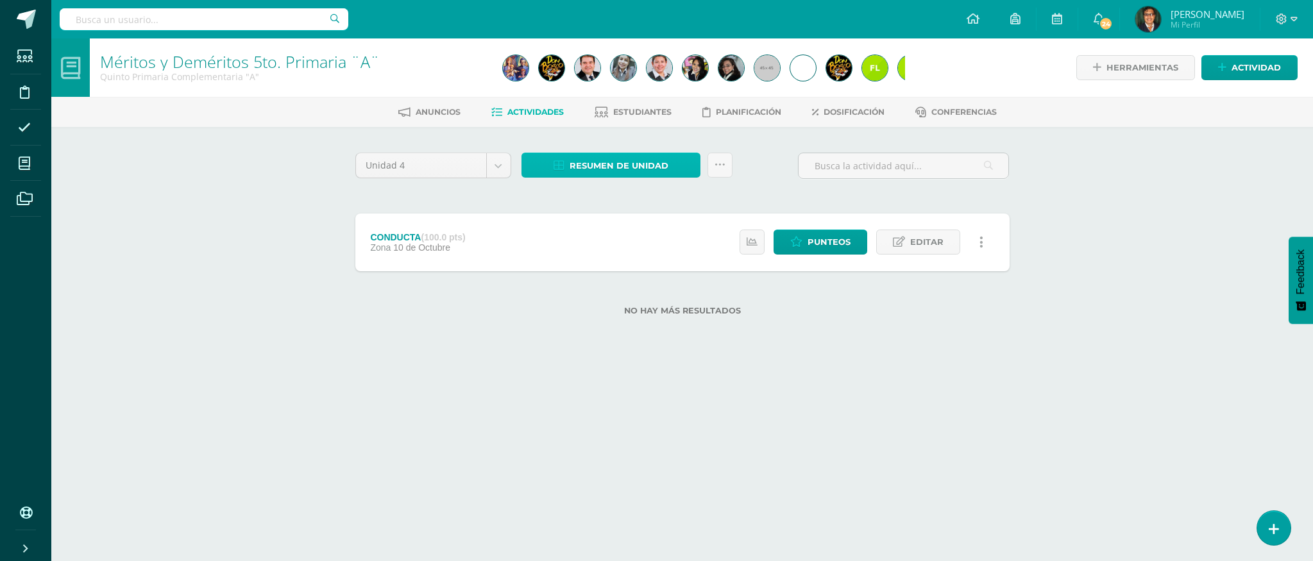
click at [621, 166] on span "Resumen de unidad" at bounding box center [619, 166] width 99 height 24
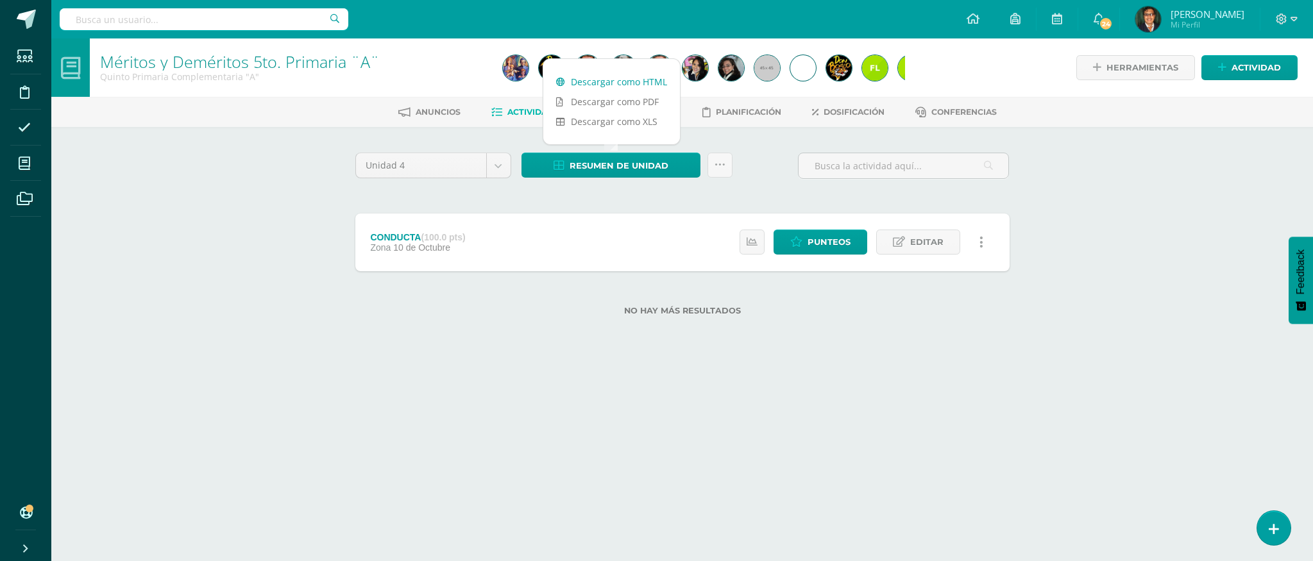
click at [634, 81] on link "Descargar como HTML" at bounding box center [611, 82] width 137 height 20
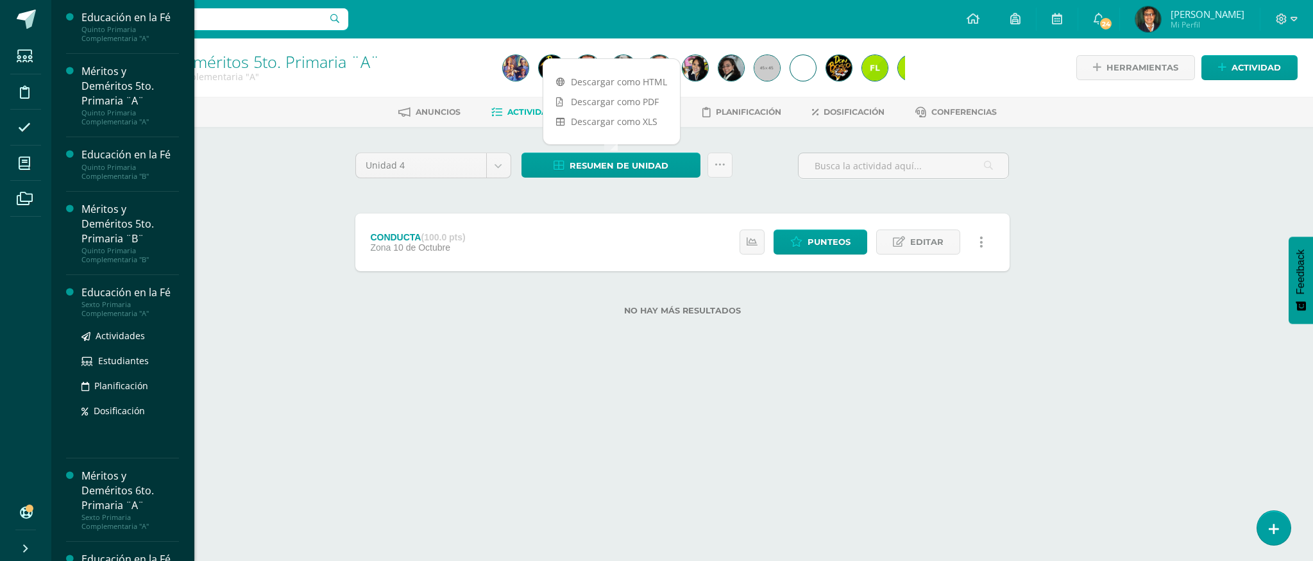
click at [157, 294] on div "Educación en la Fé" at bounding box center [130, 292] width 98 height 15
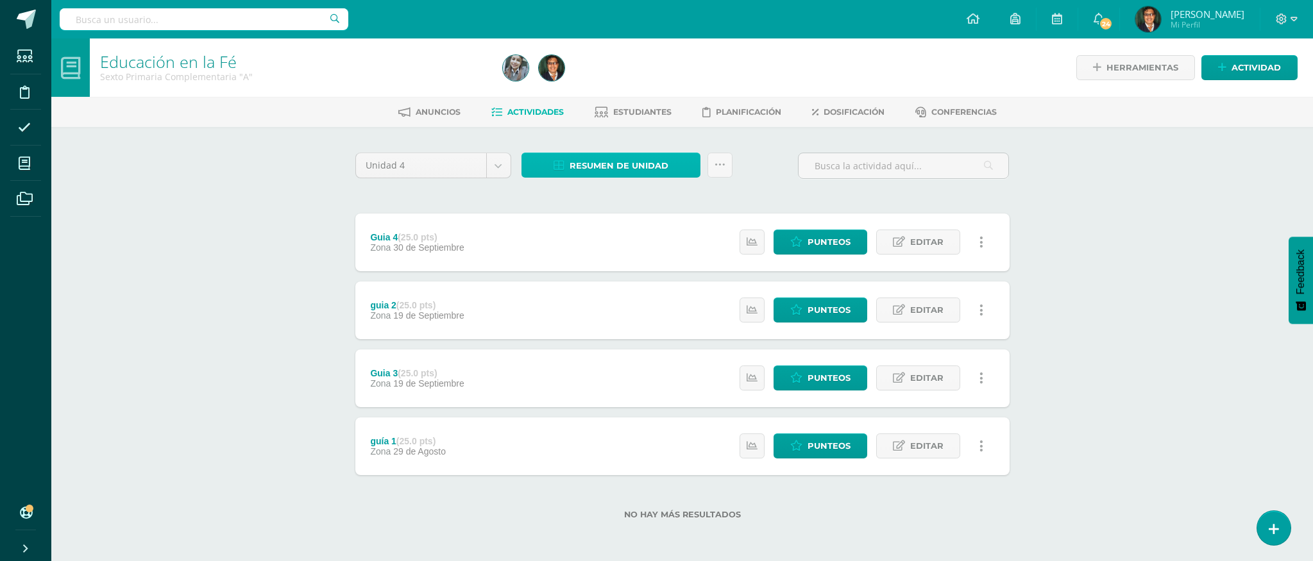
click at [689, 166] on link "Resumen de unidad" at bounding box center [611, 165] width 179 height 25
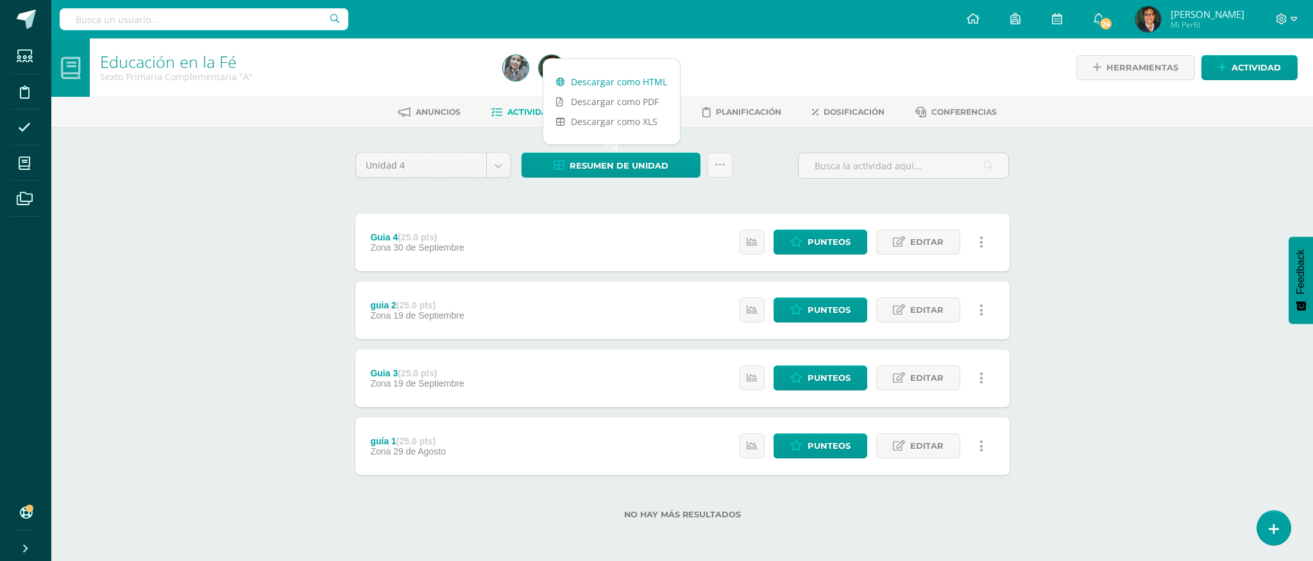
click at [662, 83] on link "Descargar como HTML" at bounding box center [611, 82] width 137 height 20
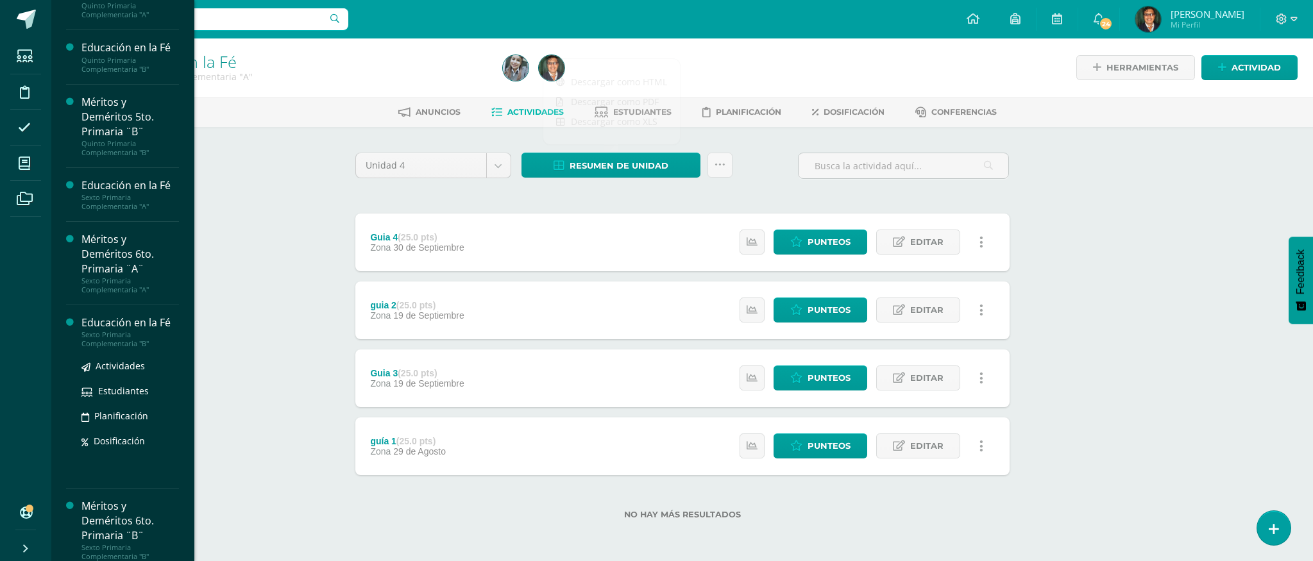
click at [137, 328] on div "Educación en la Fé" at bounding box center [130, 323] width 98 height 15
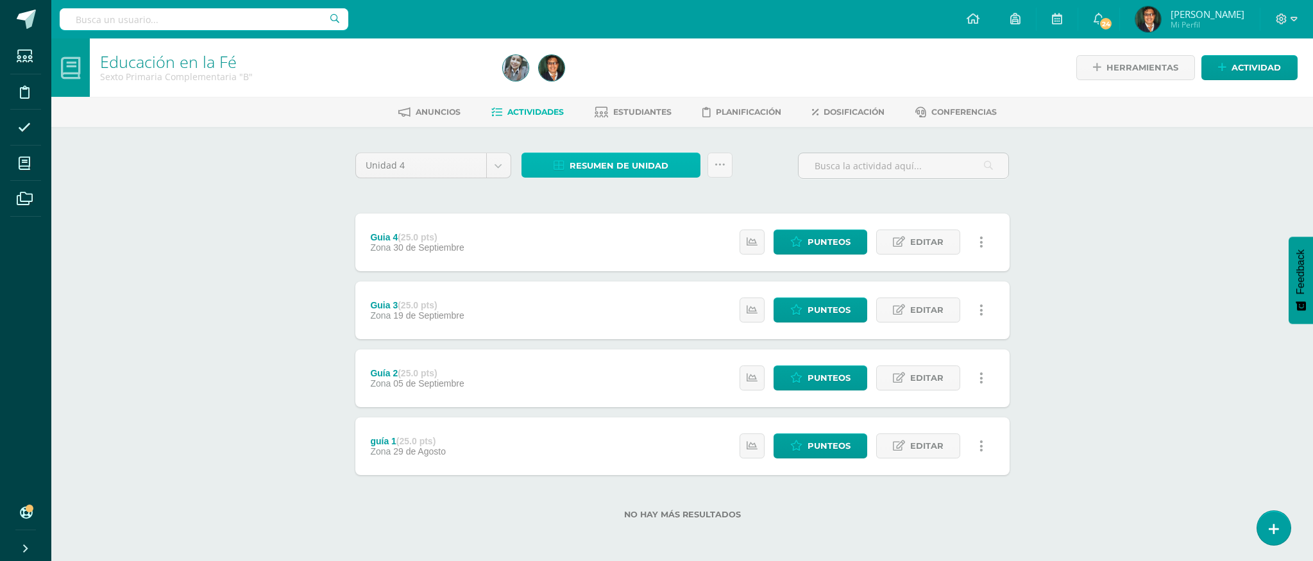
click at [676, 166] on link "Resumen de unidad" at bounding box center [611, 165] width 179 height 25
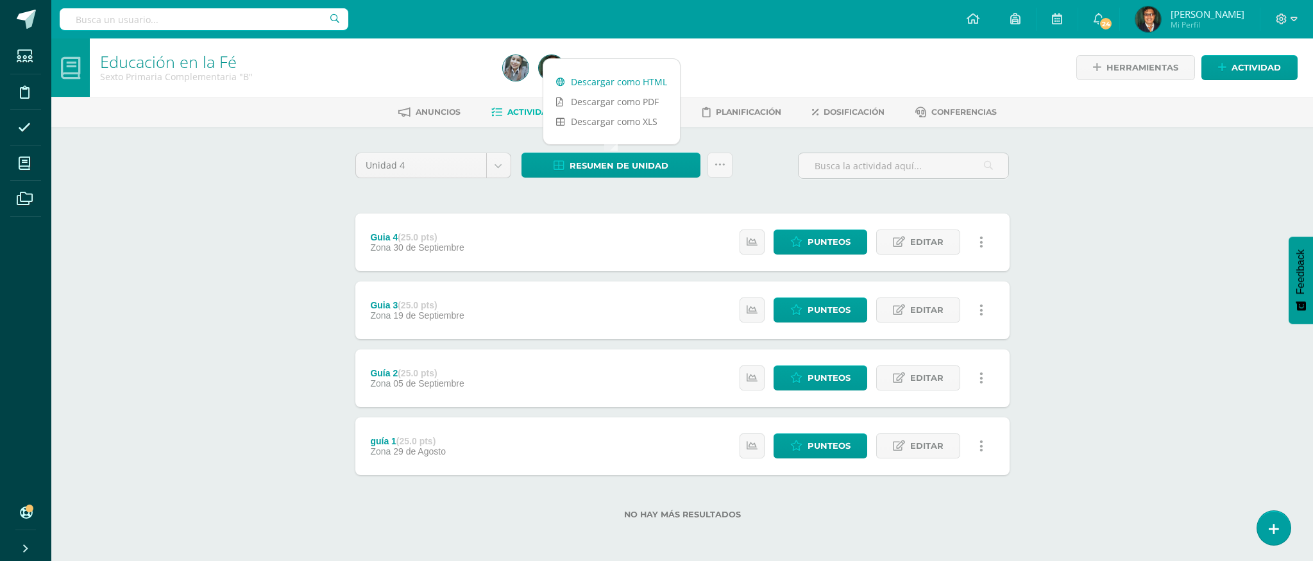
click at [642, 80] on link "Descargar como HTML" at bounding box center [611, 82] width 137 height 20
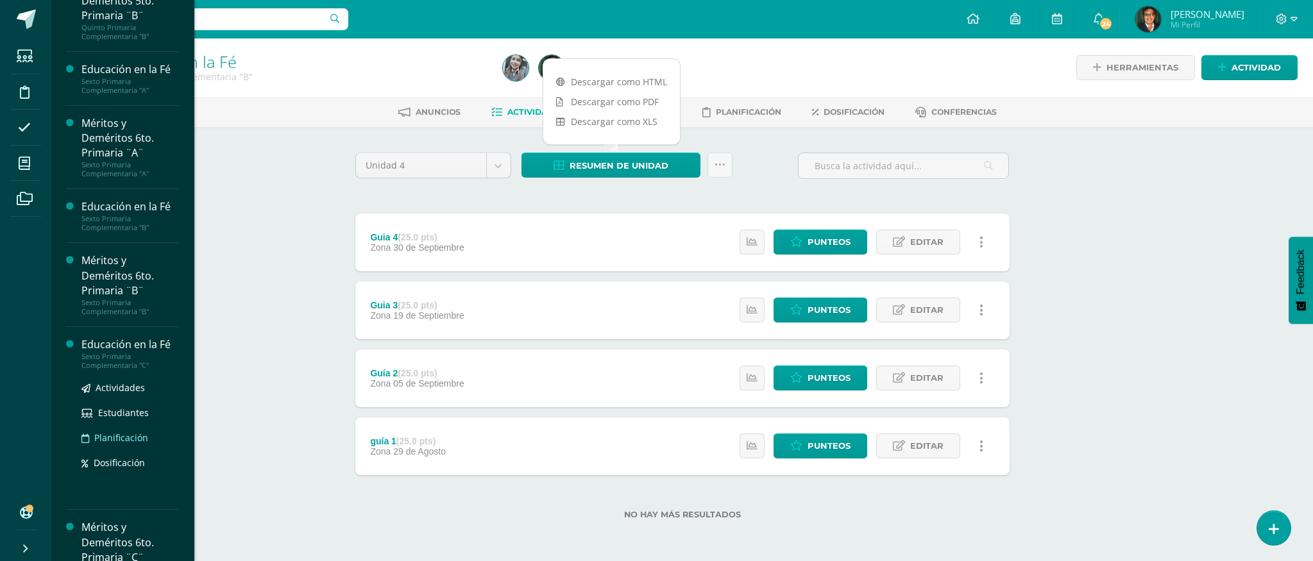
scroll to position [223, 0]
click at [153, 348] on div "Educación en la Fé" at bounding box center [130, 344] width 98 height 15
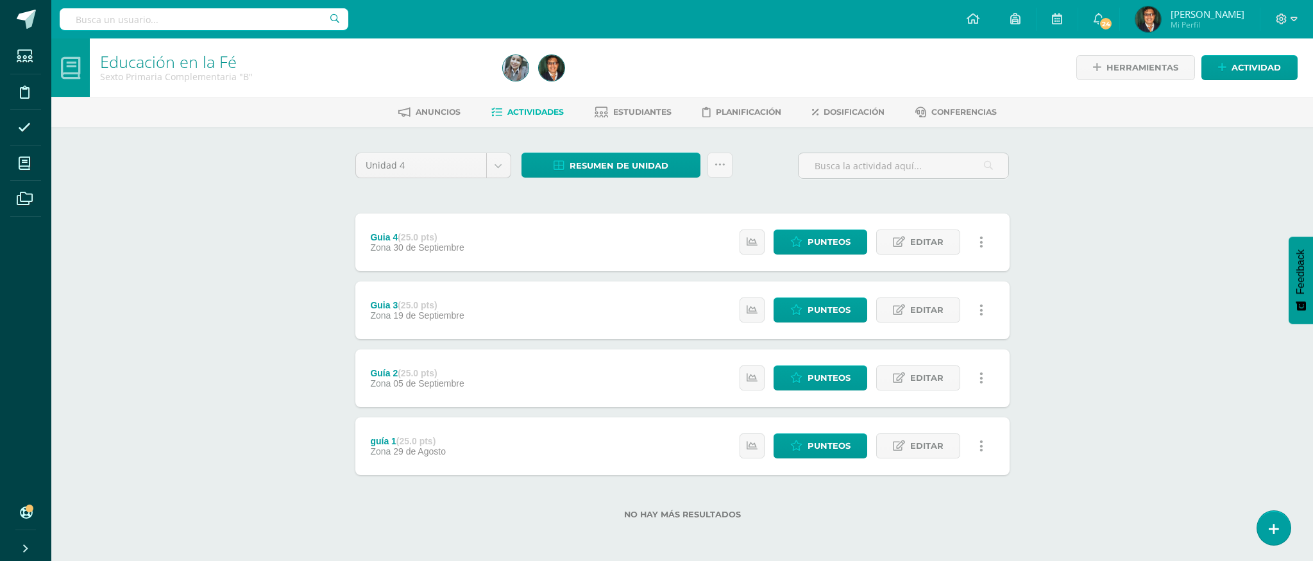
scroll to position [126, 0]
drag, startPoint x: 661, startPoint y: 170, endPoint x: 654, endPoint y: 171, distance: 7.1
click at [661, 170] on span "Resumen de unidad" at bounding box center [619, 166] width 99 height 24
click at [652, 80] on link "Descargar como HTML" at bounding box center [611, 82] width 137 height 20
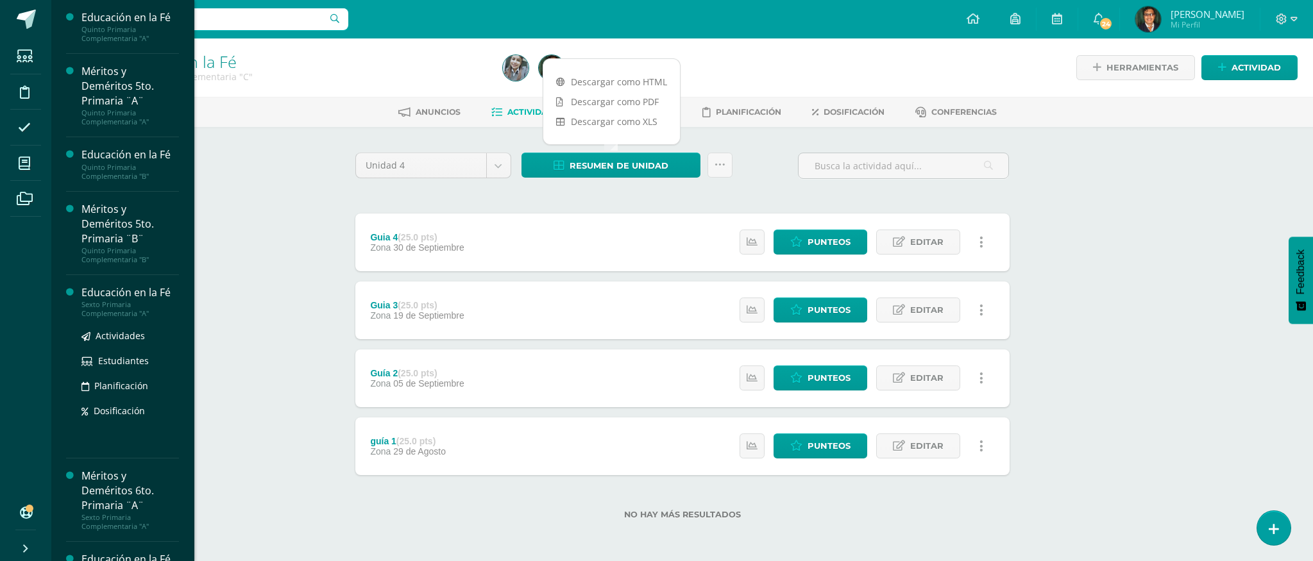
click at [139, 296] on div "Educación en la Fé" at bounding box center [130, 292] width 98 height 15
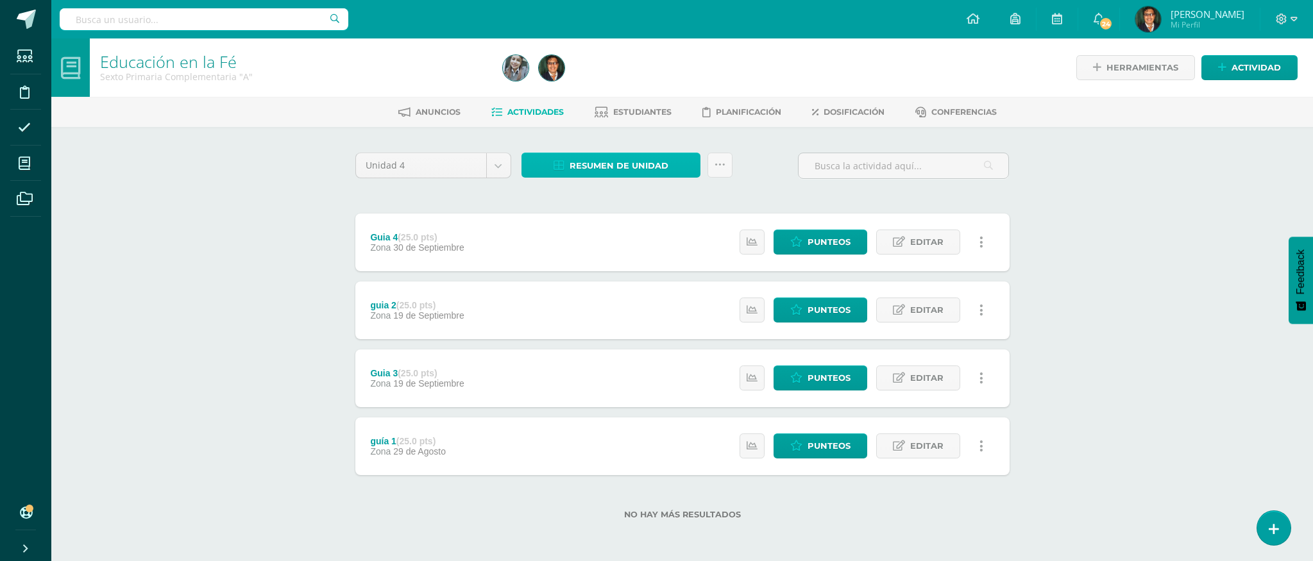
click at [672, 170] on link "Resumen de unidad" at bounding box center [611, 165] width 179 height 25
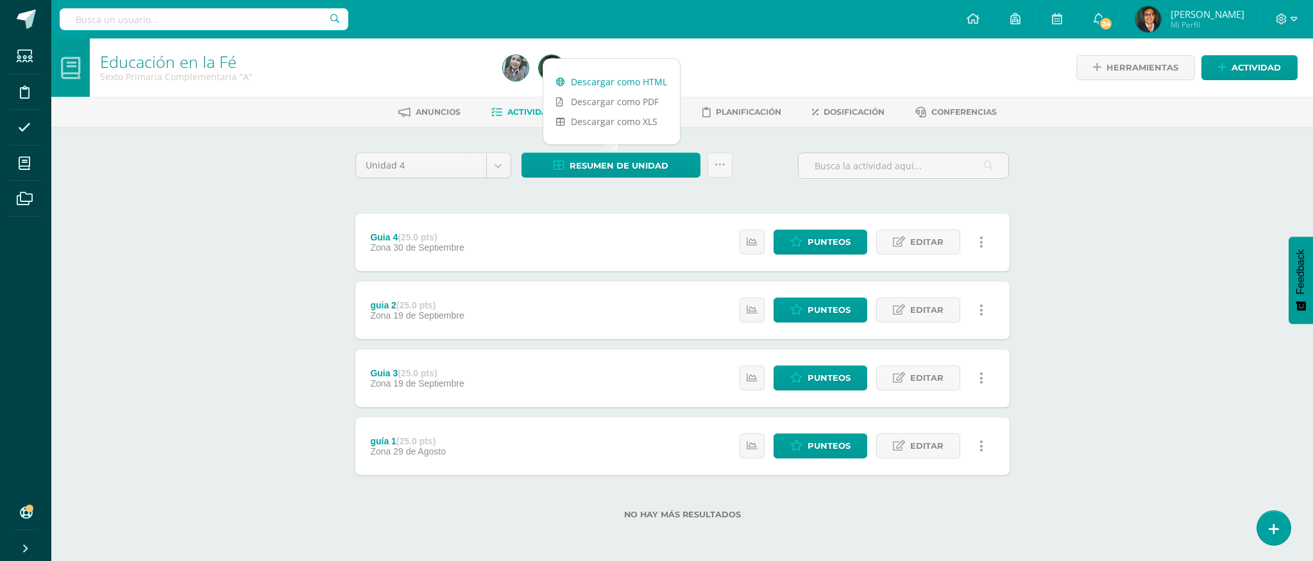
click at [656, 84] on link "Descargar como HTML" at bounding box center [611, 82] width 137 height 20
click at [609, 211] on div "Unidad 4 Unidad 1 Unidad 2 Unidad 3 Unidad 4 Resumen de unidad Subir actividade…" at bounding box center [682, 344] width 665 height 382
click at [642, 106] on link "Estudiantes" at bounding box center [633, 112] width 77 height 21
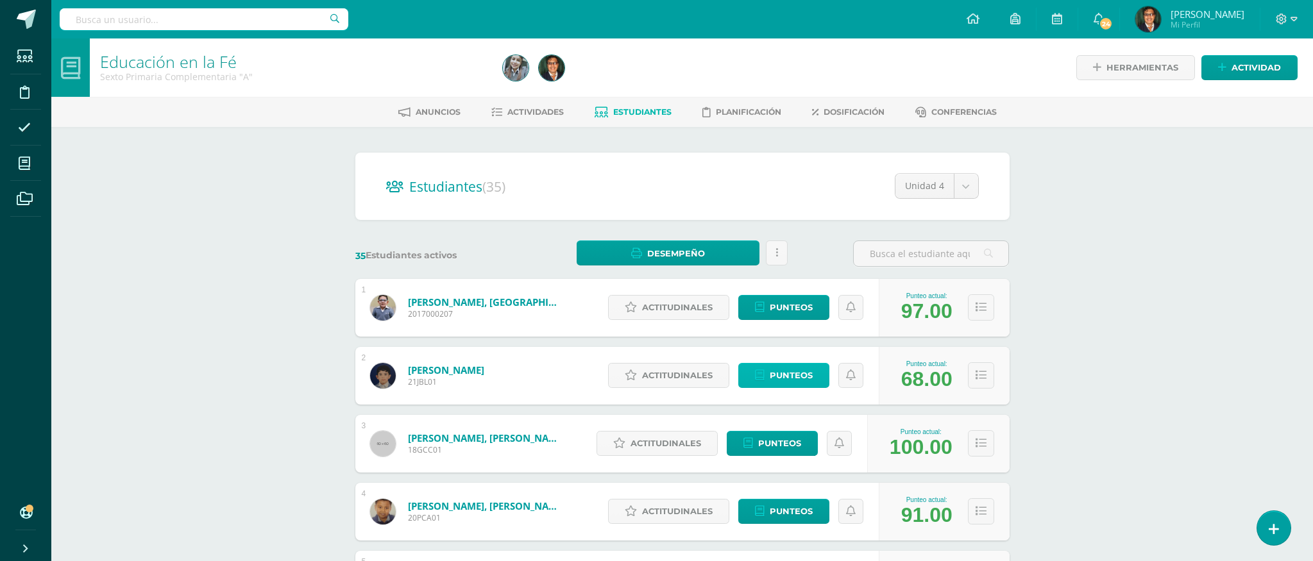
click at [806, 379] on span "Punteos" at bounding box center [791, 376] width 43 height 24
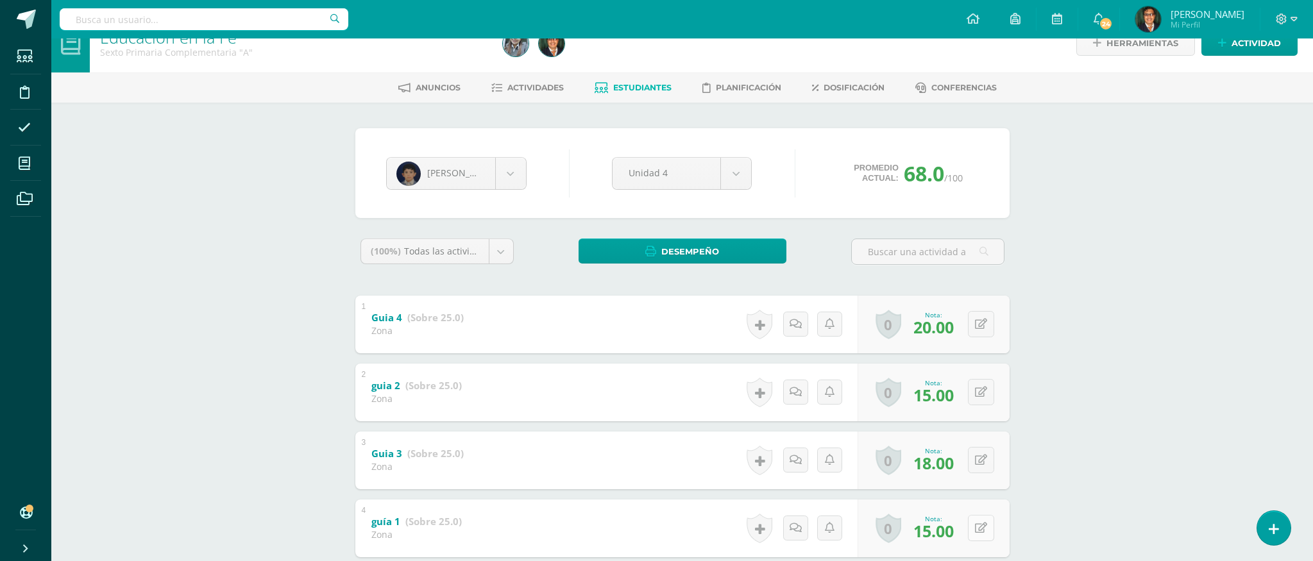
scroll to position [28, 0]
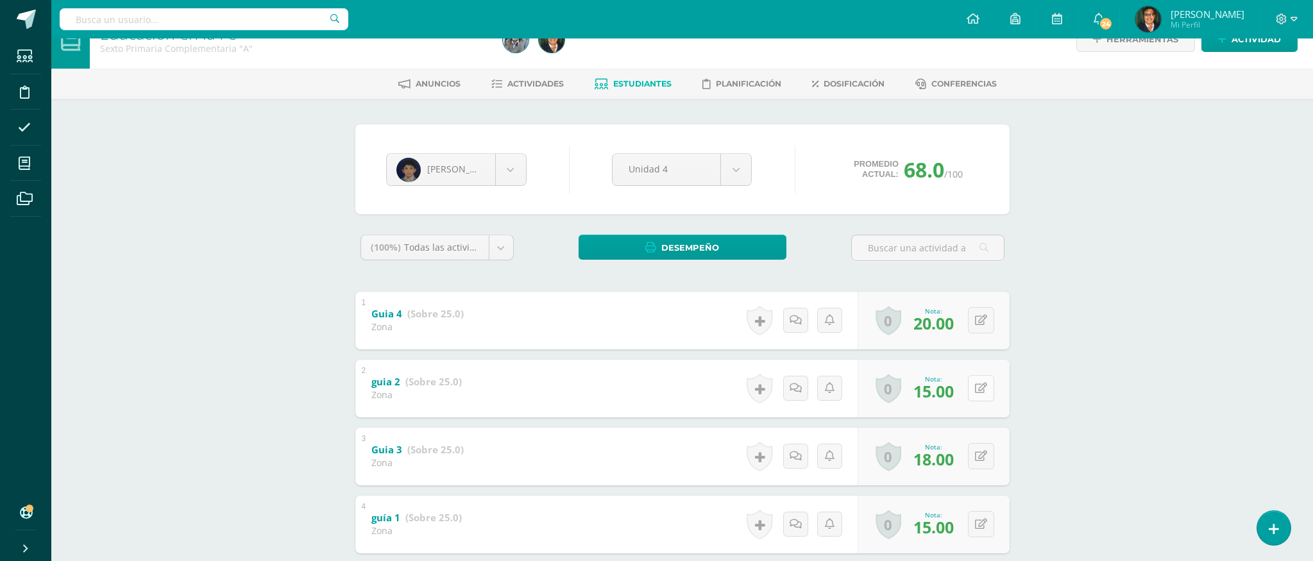
click at [980, 392] on button at bounding box center [981, 388] width 26 height 26
type input "18"
click at [960, 390] on link at bounding box center [956, 393] width 26 height 26
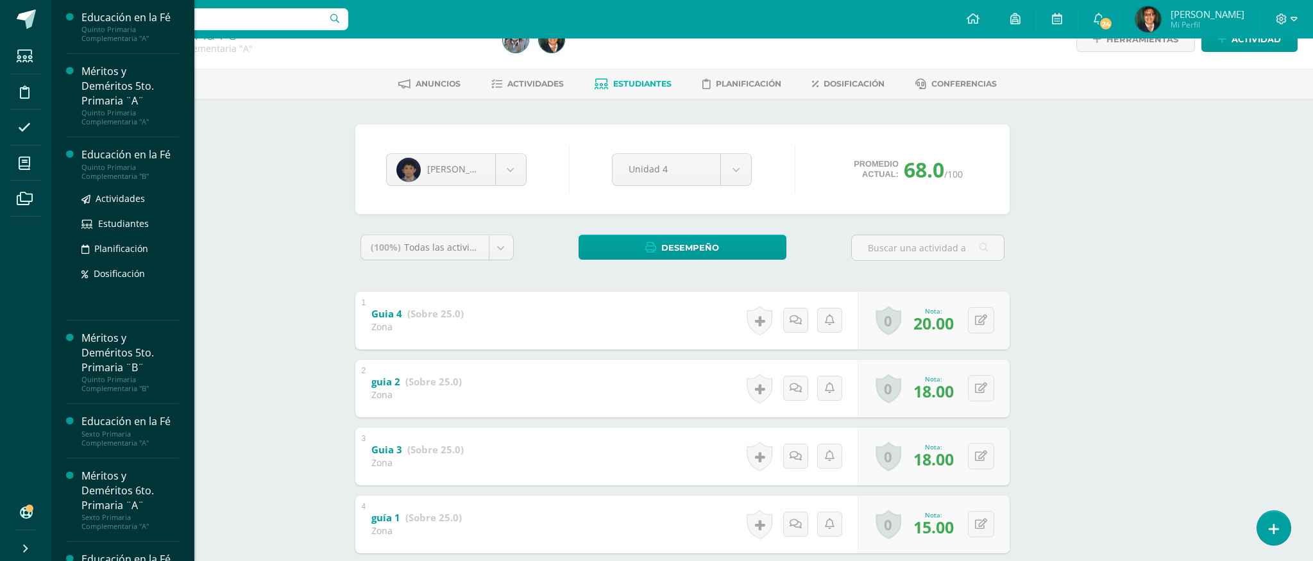
click at [145, 176] on div "Quinto Primaria Complementaria "B"" at bounding box center [130, 172] width 98 height 18
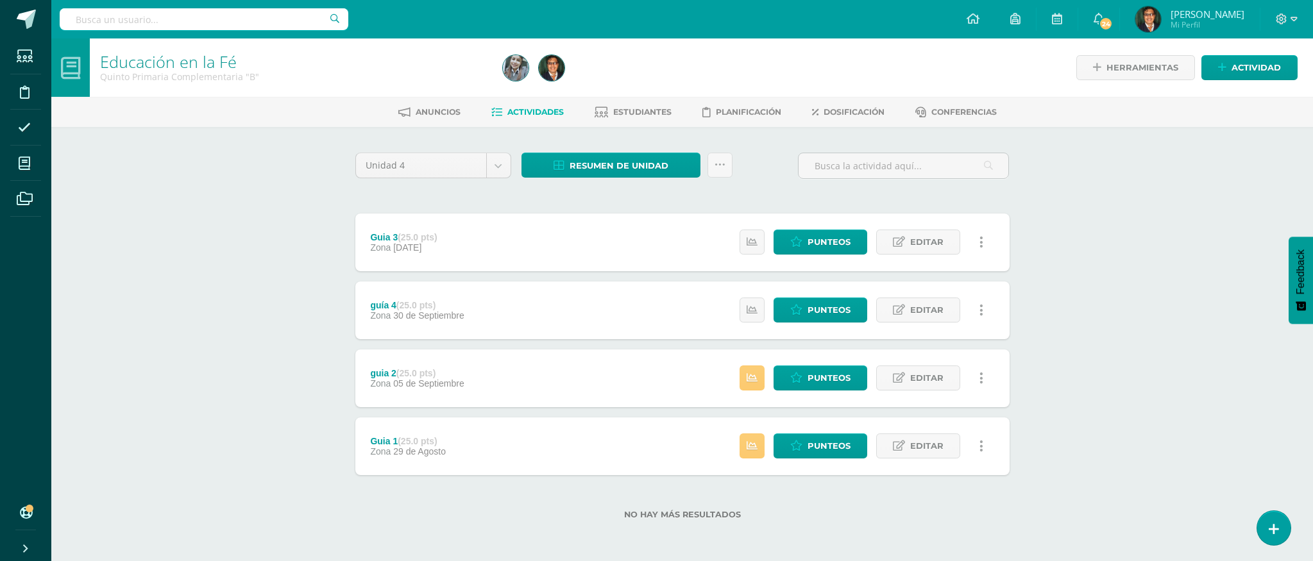
click at [246, 171] on div "Educación en la [PERSON_NAME] Primaria Complementaria "B" Herramientas Detalle …" at bounding box center [682, 299] width 1262 height 522
